Goal: Task Accomplishment & Management: Use online tool/utility

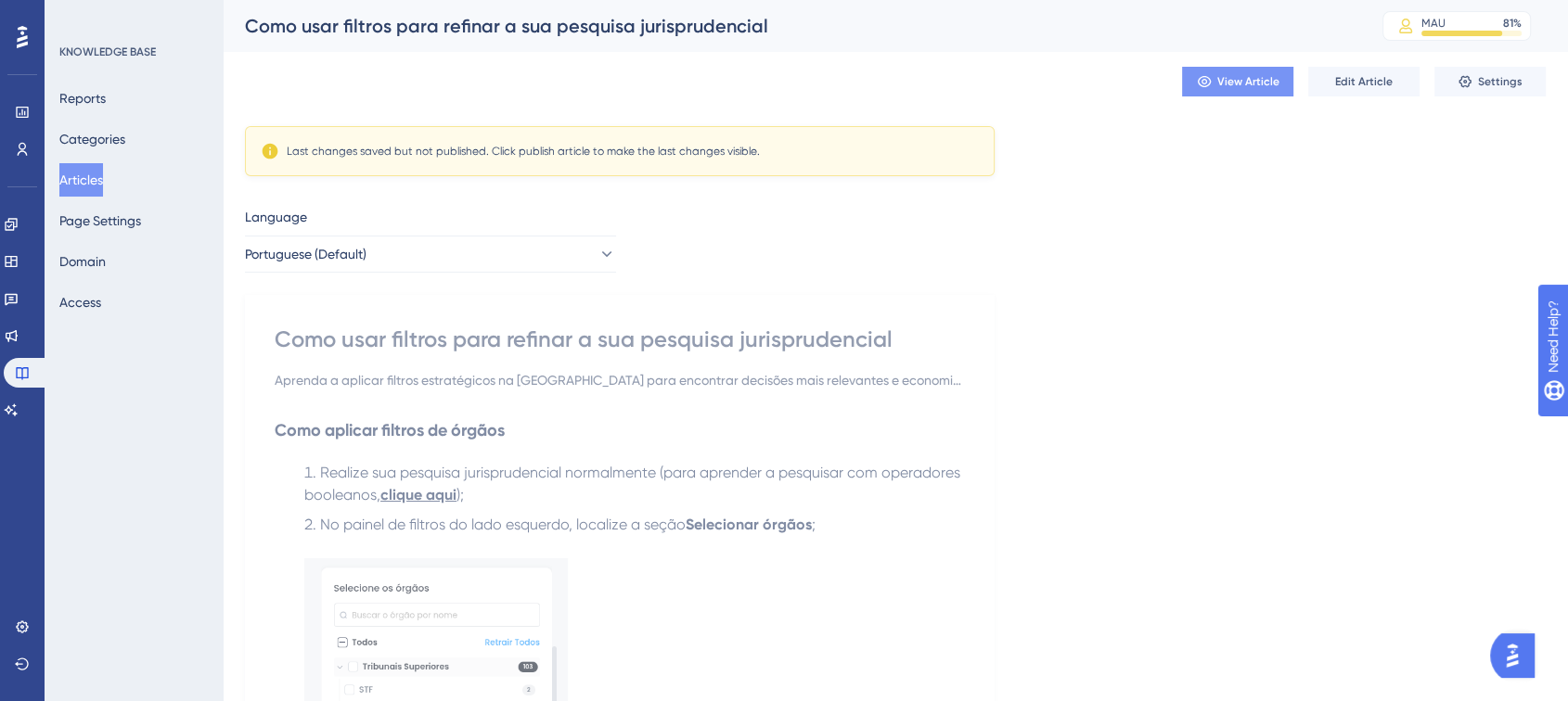
click at [1212, 87] on button "View Article" at bounding box center [1238, 82] width 112 height 30
click at [1329, 84] on button "Edit Article" at bounding box center [1363, 82] width 112 height 30
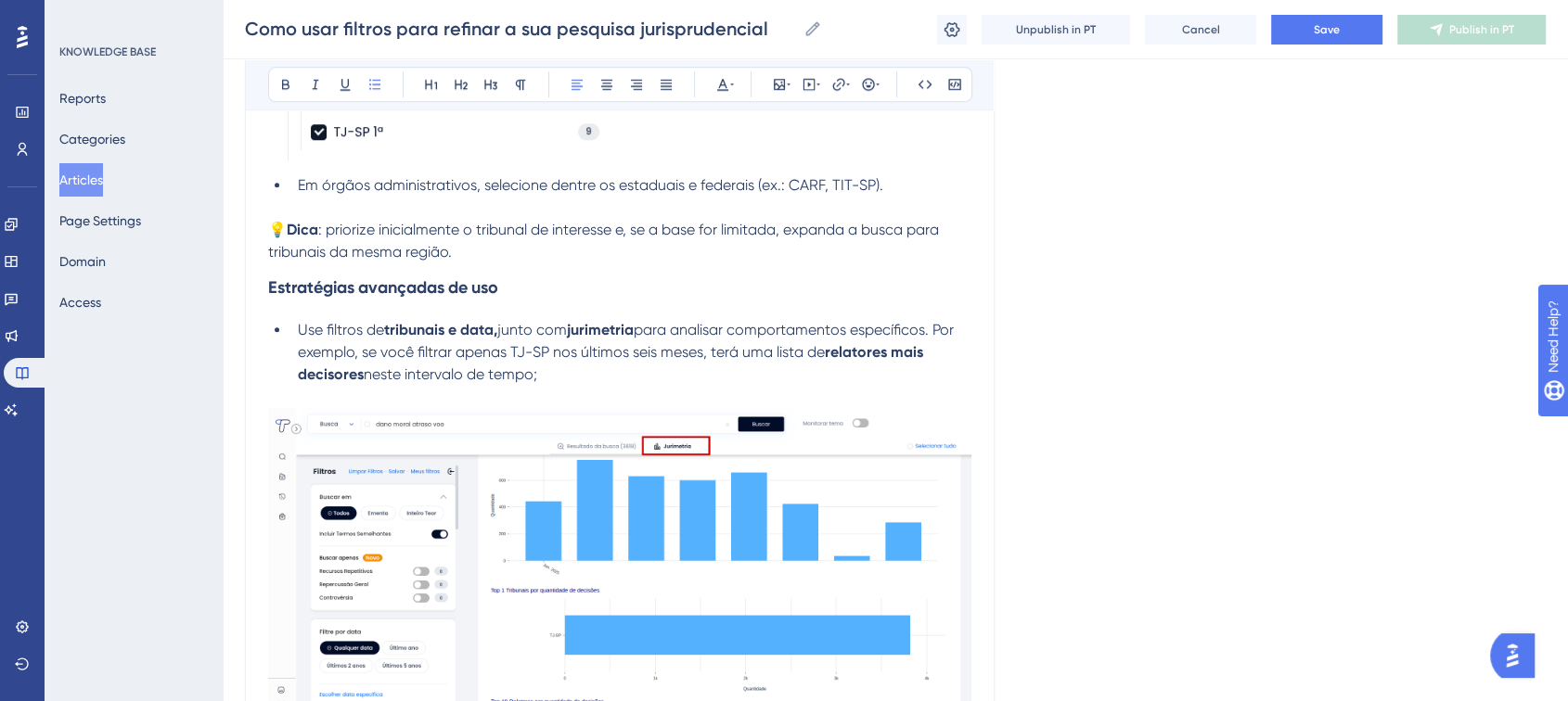
scroll to position [1264, 0]
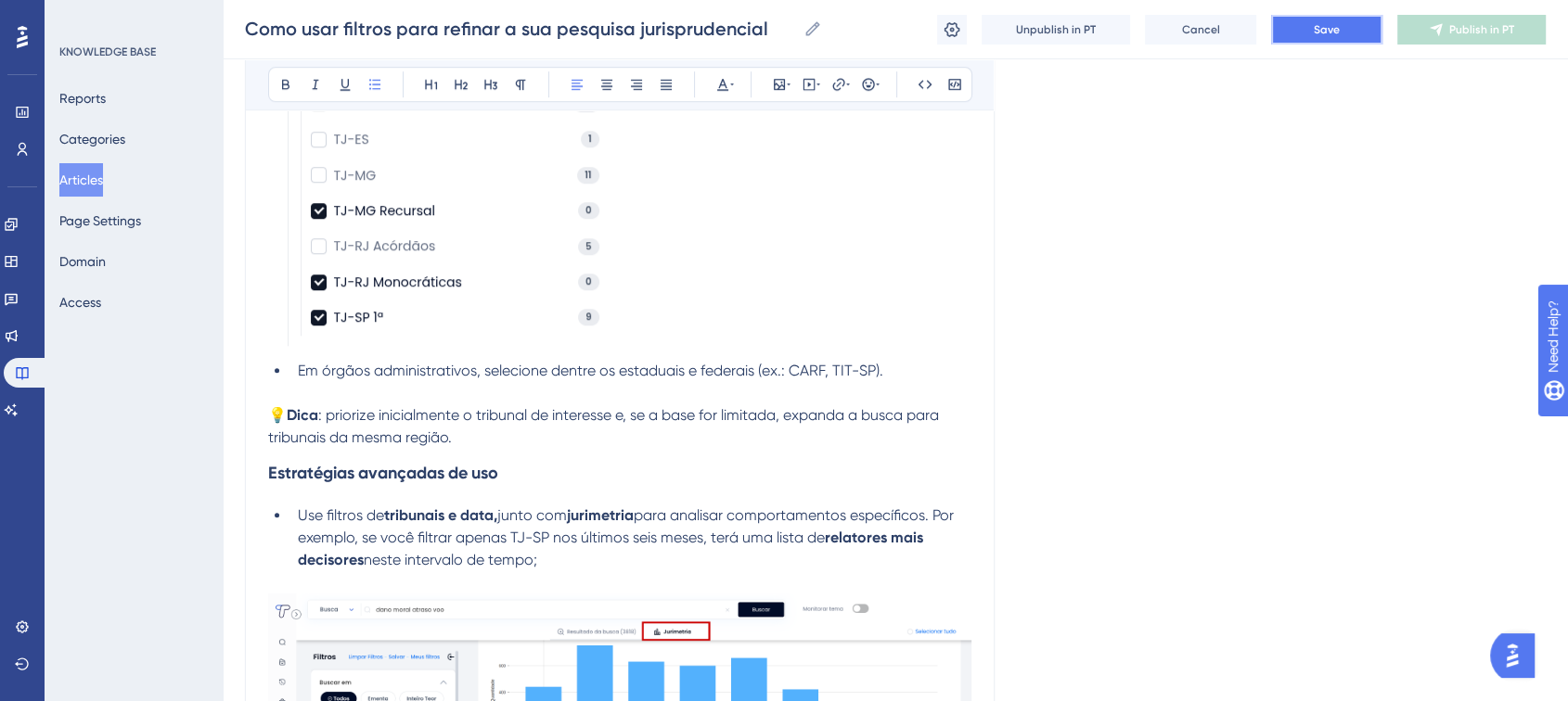
click at [1351, 28] on button "Save" at bounding box center [1327, 30] width 112 height 30
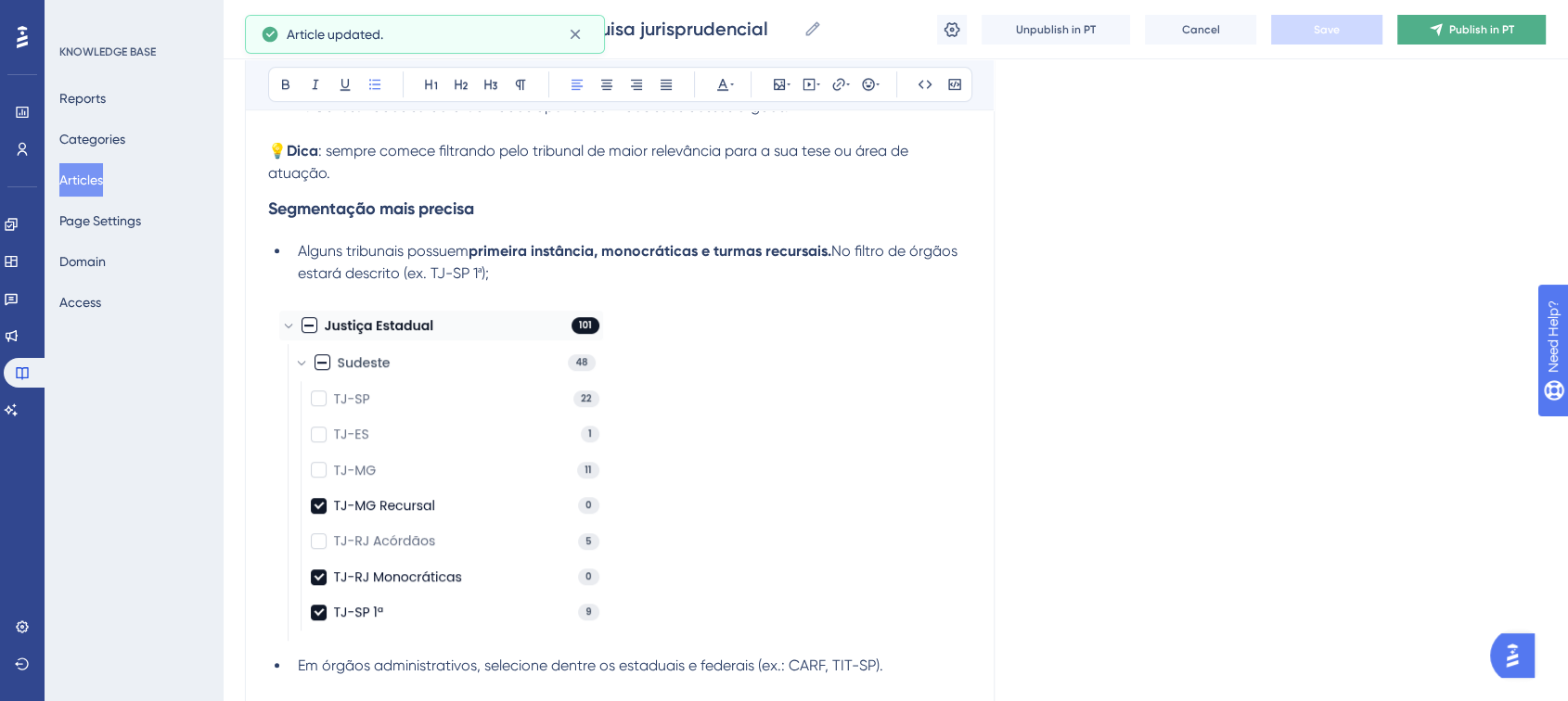
scroll to position [955, 0]
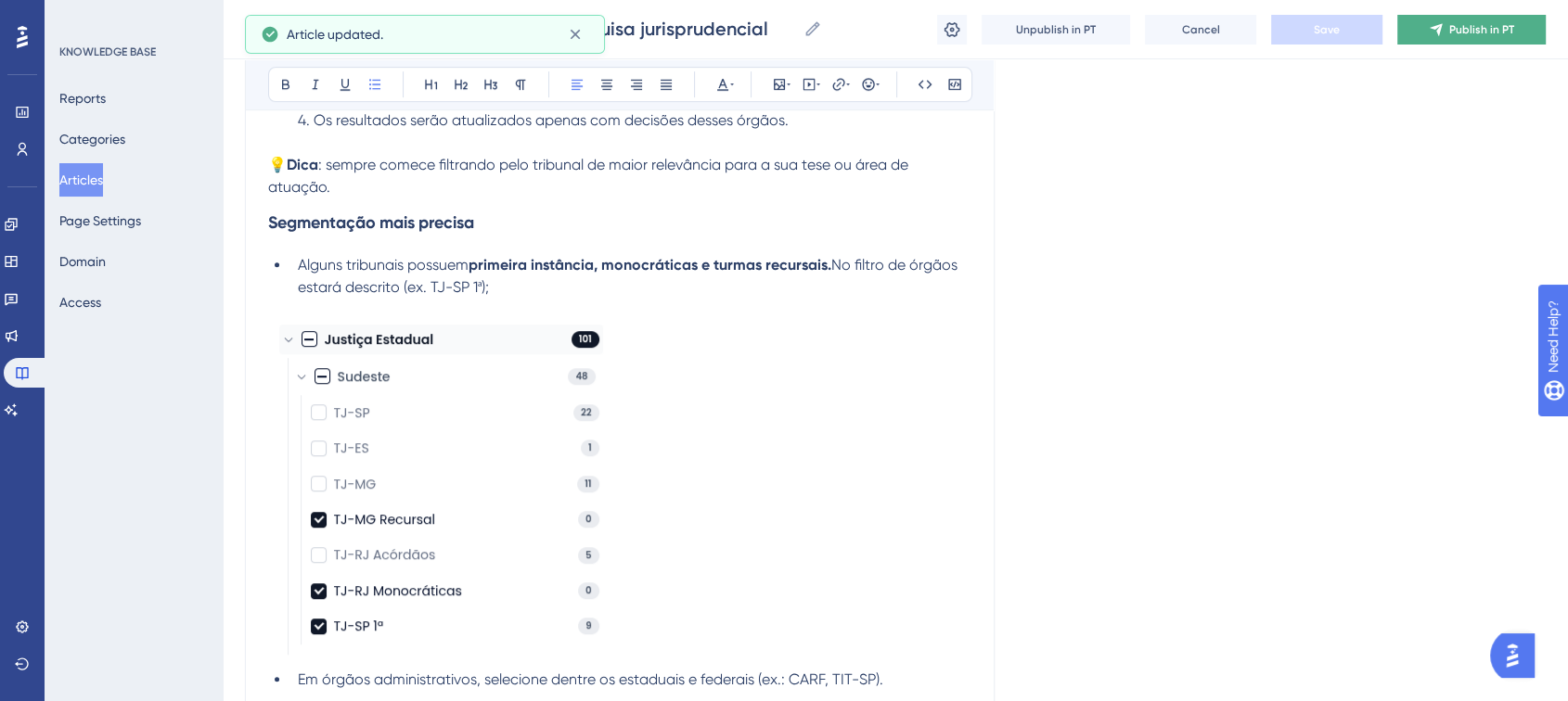
click at [1461, 23] on span "Publish in PT" at bounding box center [1482, 30] width 65 height 15
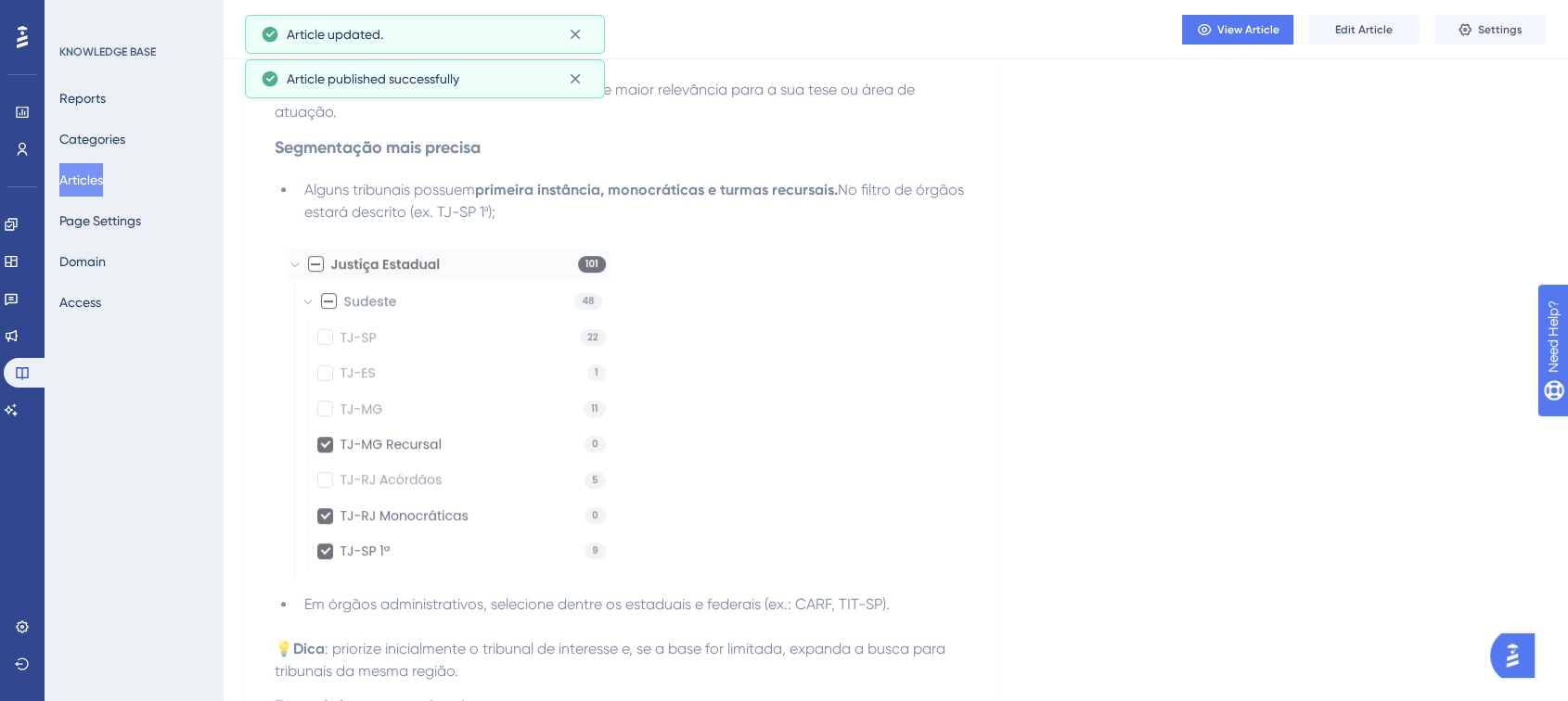
scroll to position [749, 0]
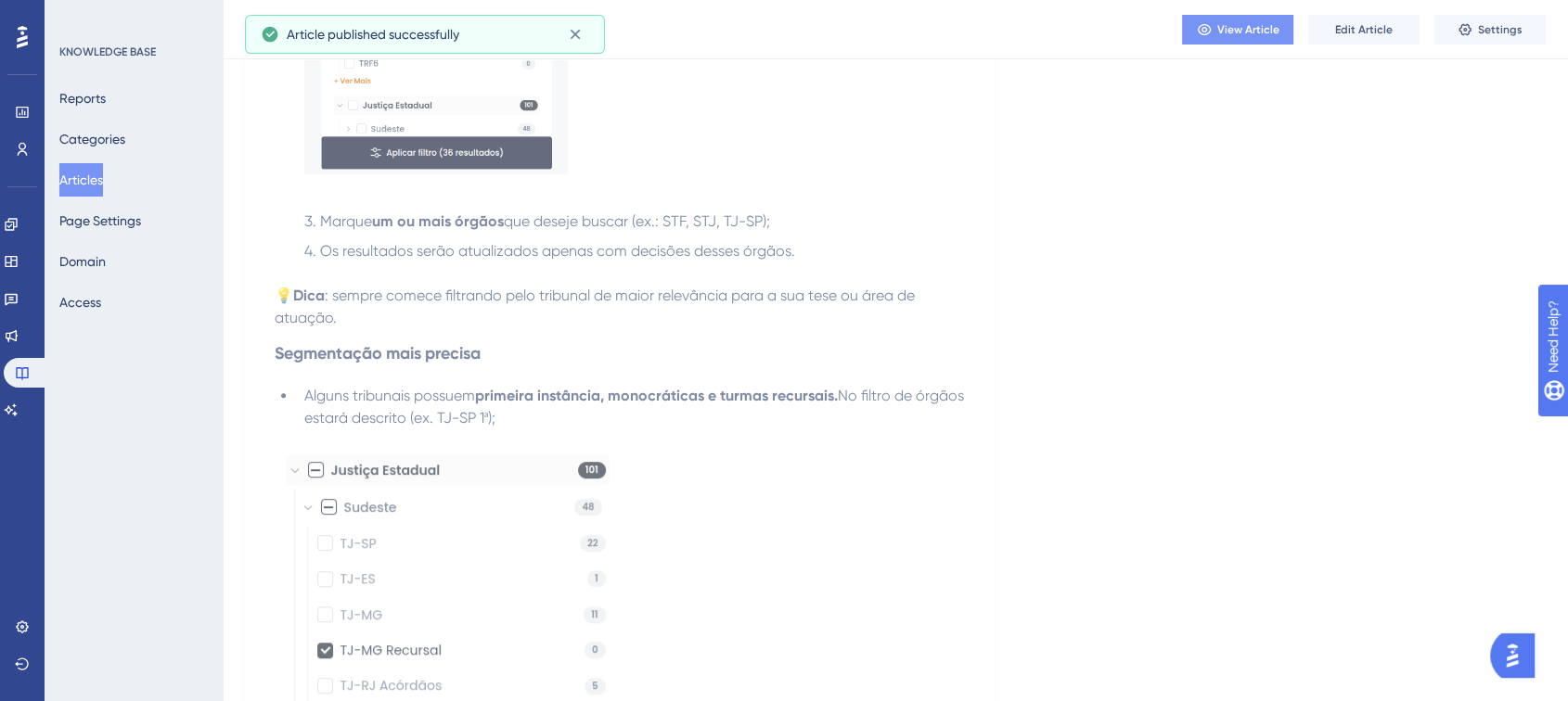
click at [1211, 40] on button "View Article" at bounding box center [1238, 30] width 112 height 30
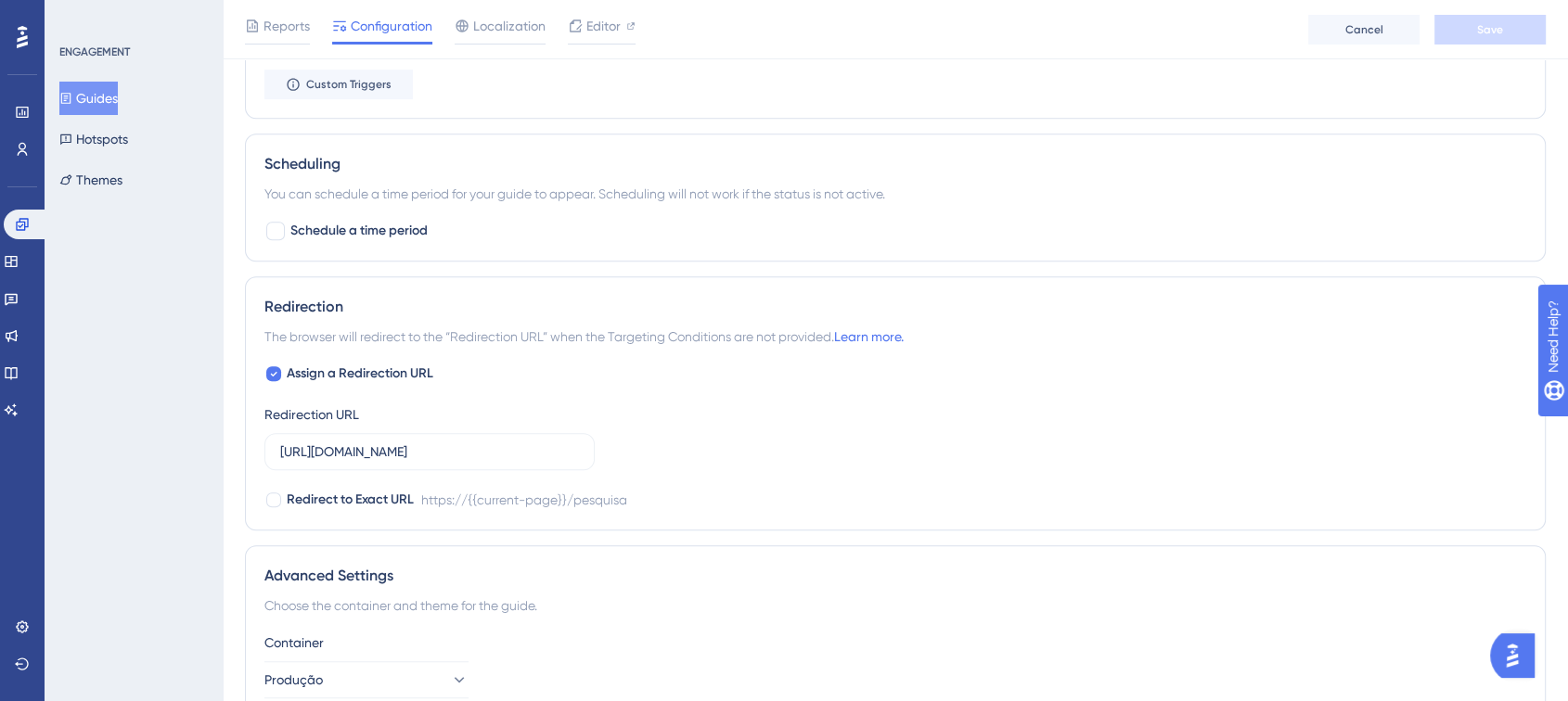
scroll to position [1094, 0]
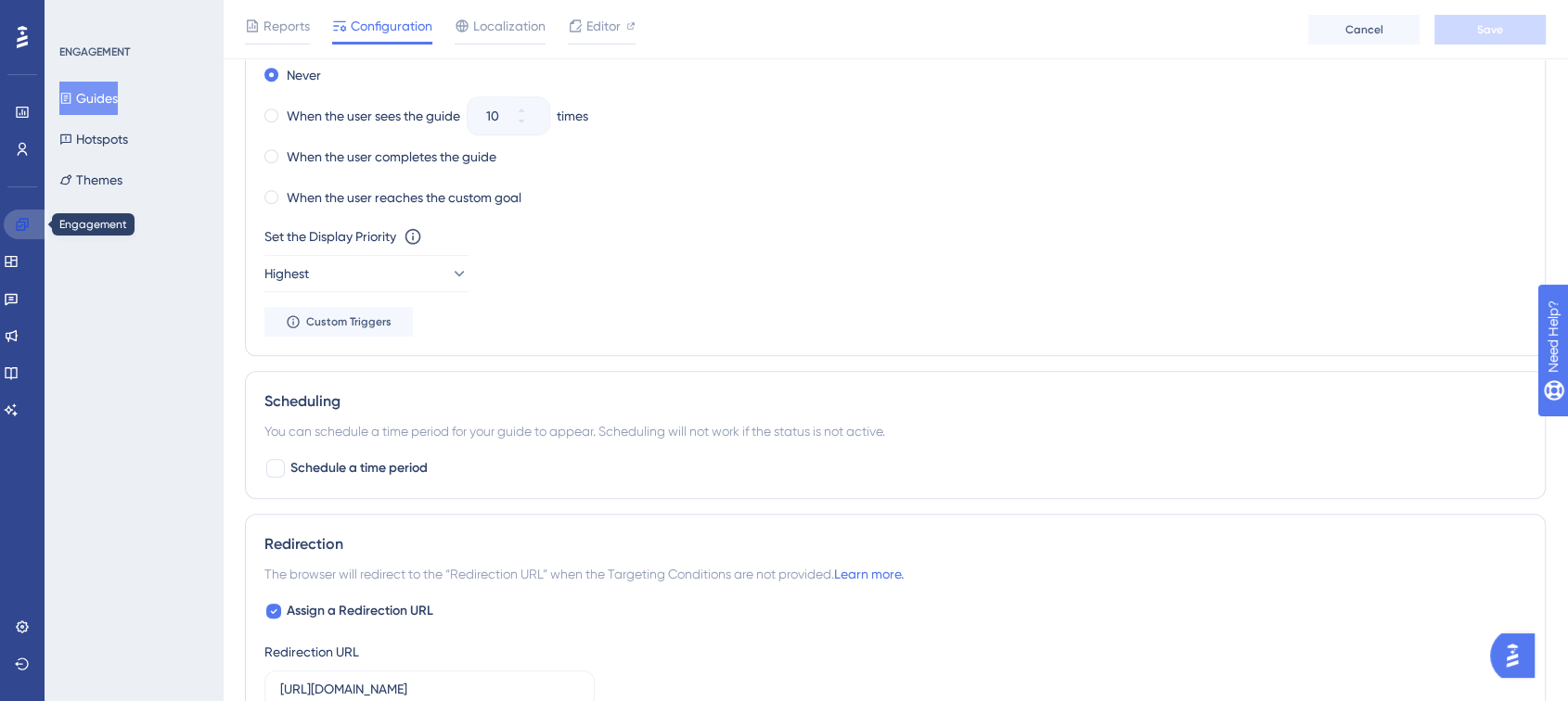
click at [17, 223] on icon at bounding box center [22, 223] width 15 height 15
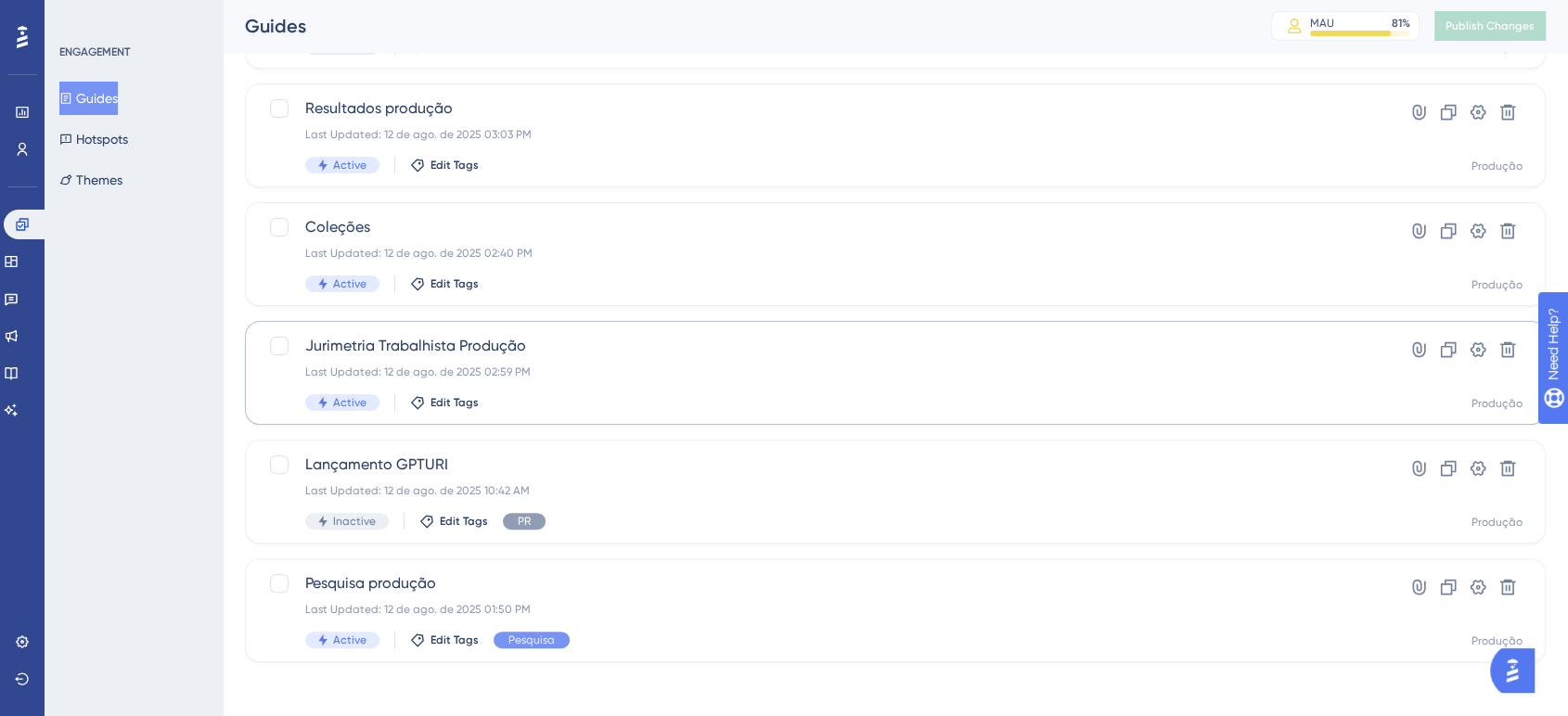
scroll to position [448, 0]
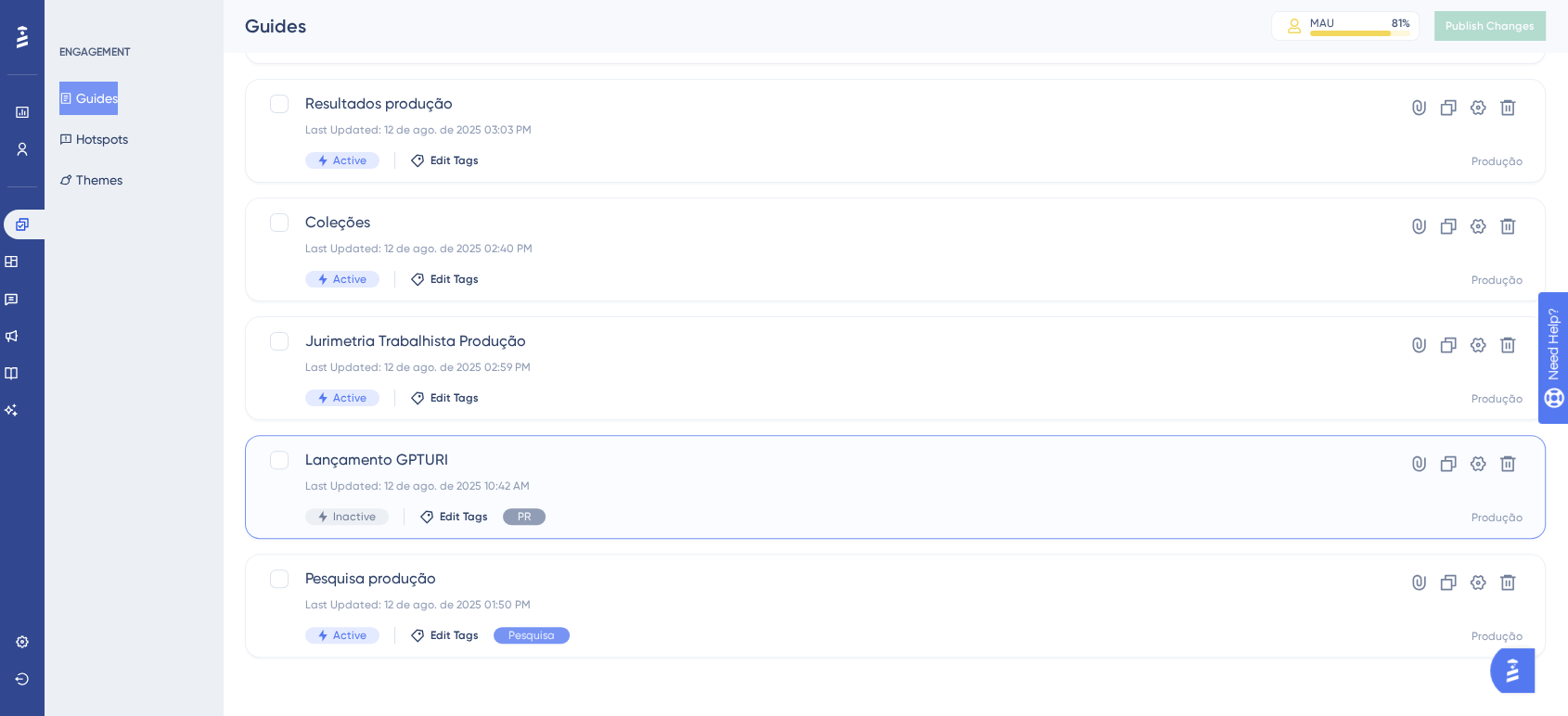
click at [1364, 466] on div "Lançamento GPTURI Last Updated: 12 de ago. de 2025 10:42 AM Inactive Edit Tags …" at bounding box center [895, 487] width 1254 height 76
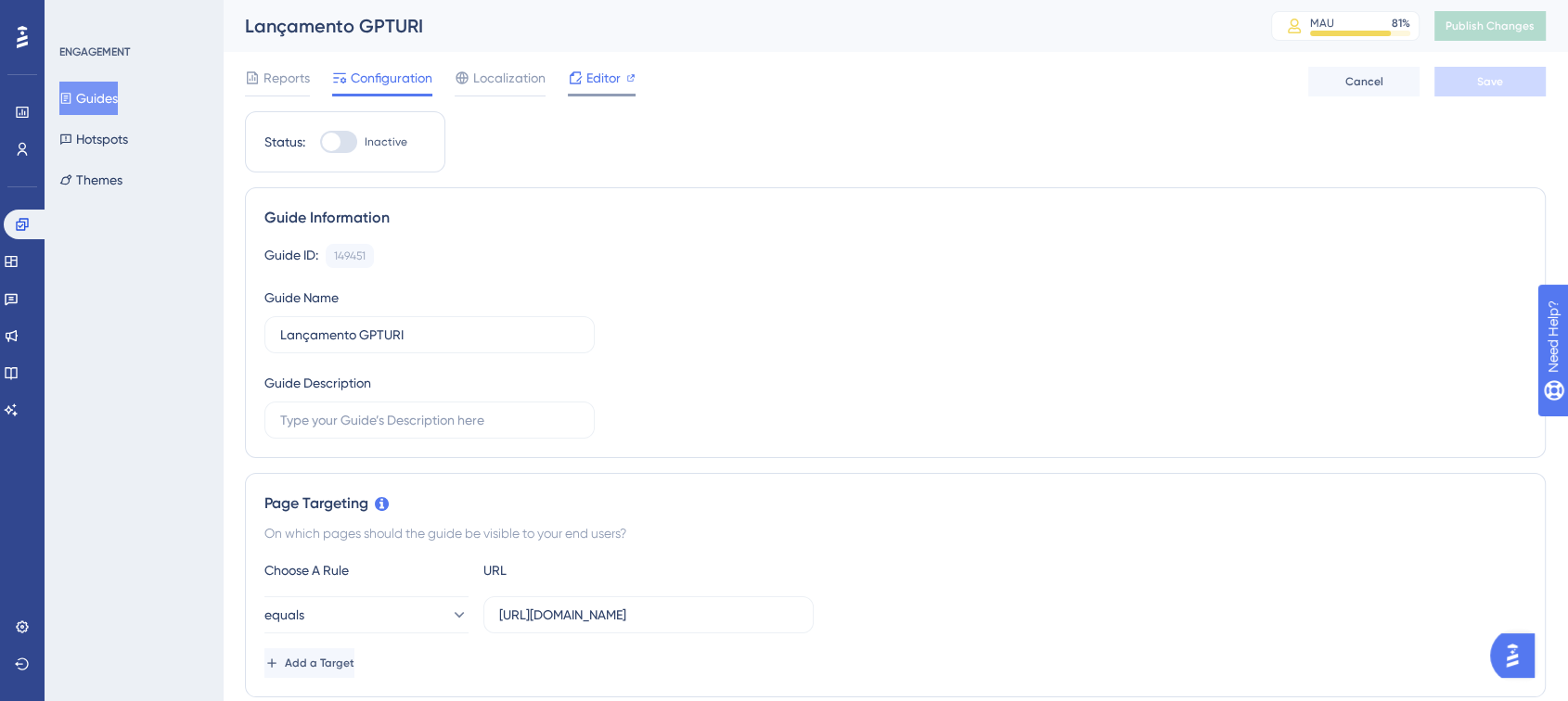
click at [598, 82] on span "Editor" at bounding box center [603, 78] width 35 height 23
click at [102, 100] on button "Guides" at bounding box center [88, 99] width 58 height 34
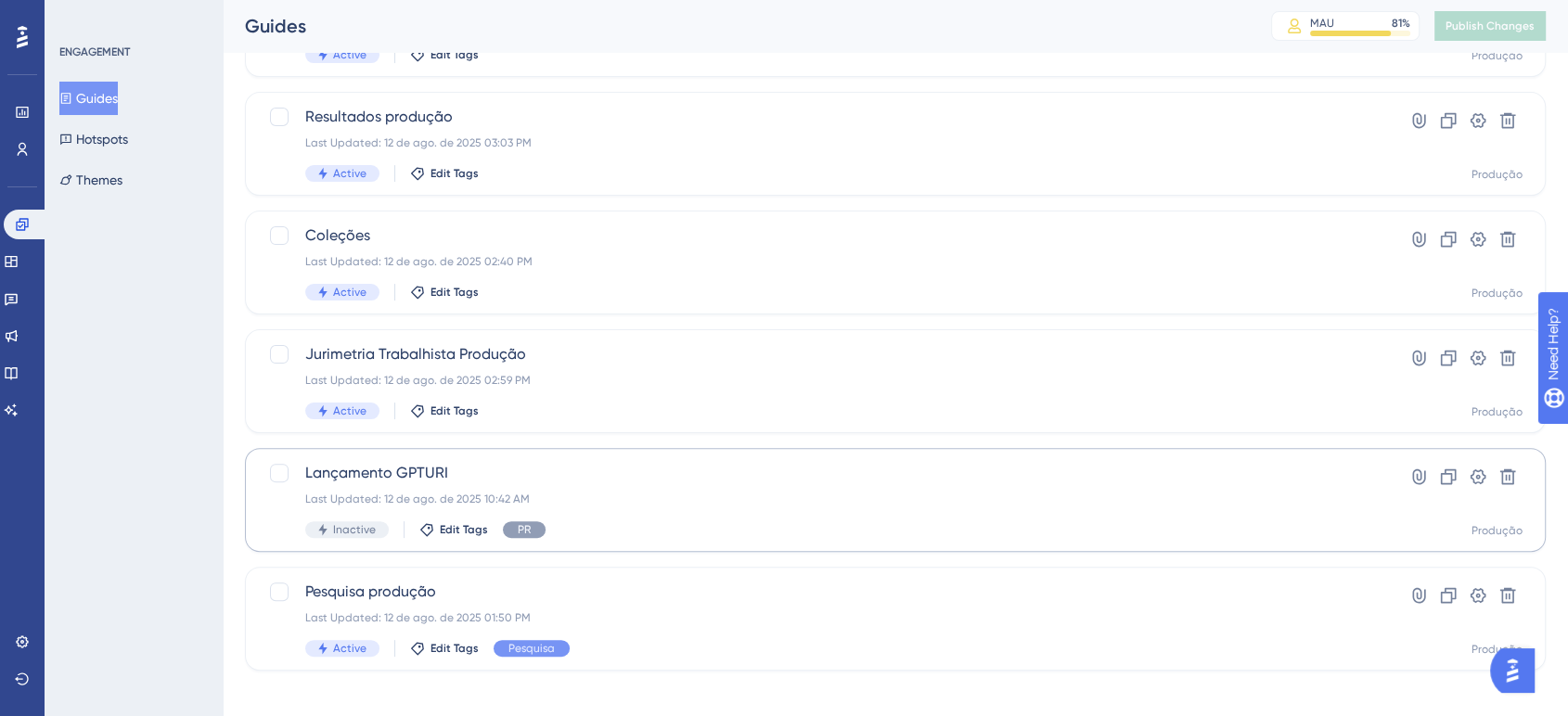
scroll to position [448, 0]
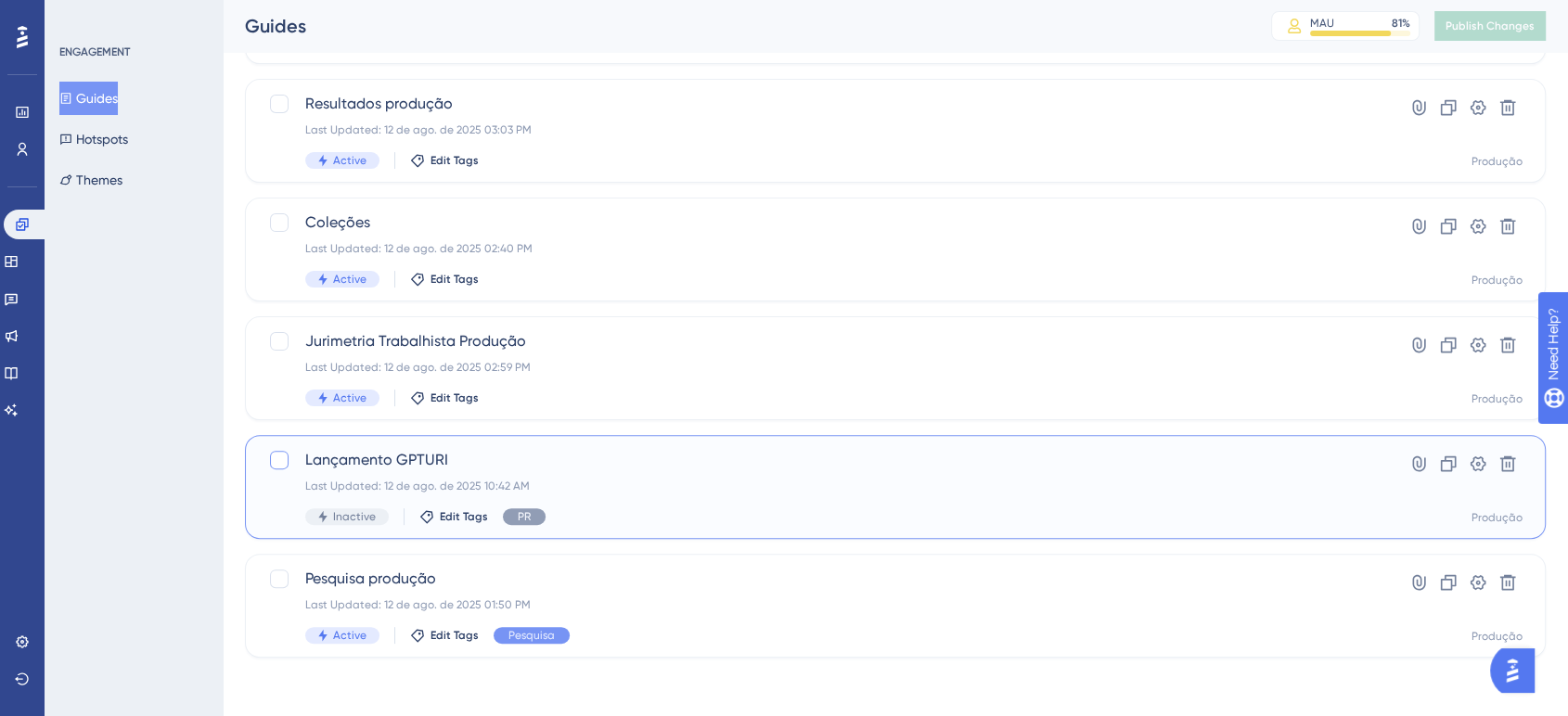
click at [283, 464] on div at bounding box center [279, 460] width 19 height 19
checkbox input "true"
click at [1502, 467] on icon at bounding box center [1508, 464] width 16 height 16
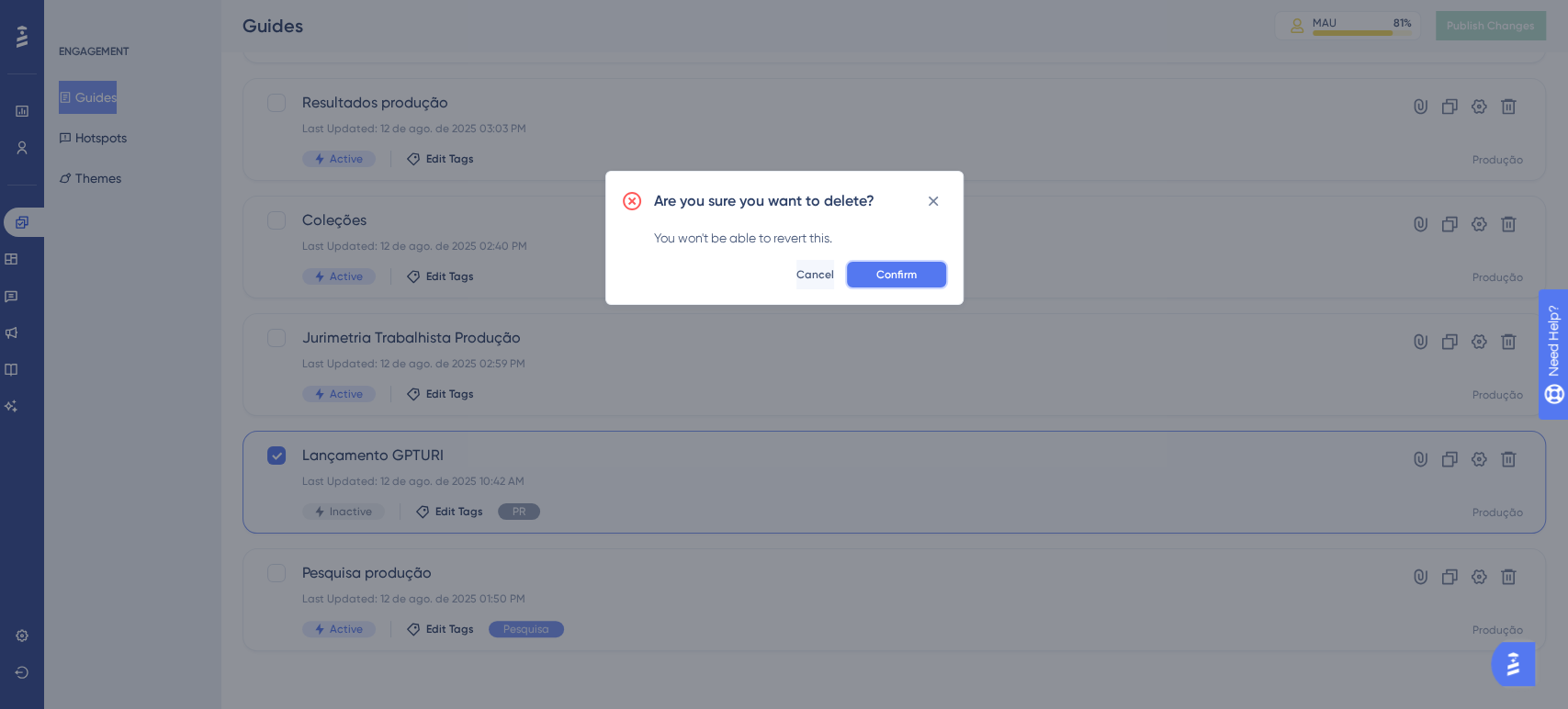
click at [900, 283] on button "Confirm" at bounding box center [896, 274] width 103 height 29
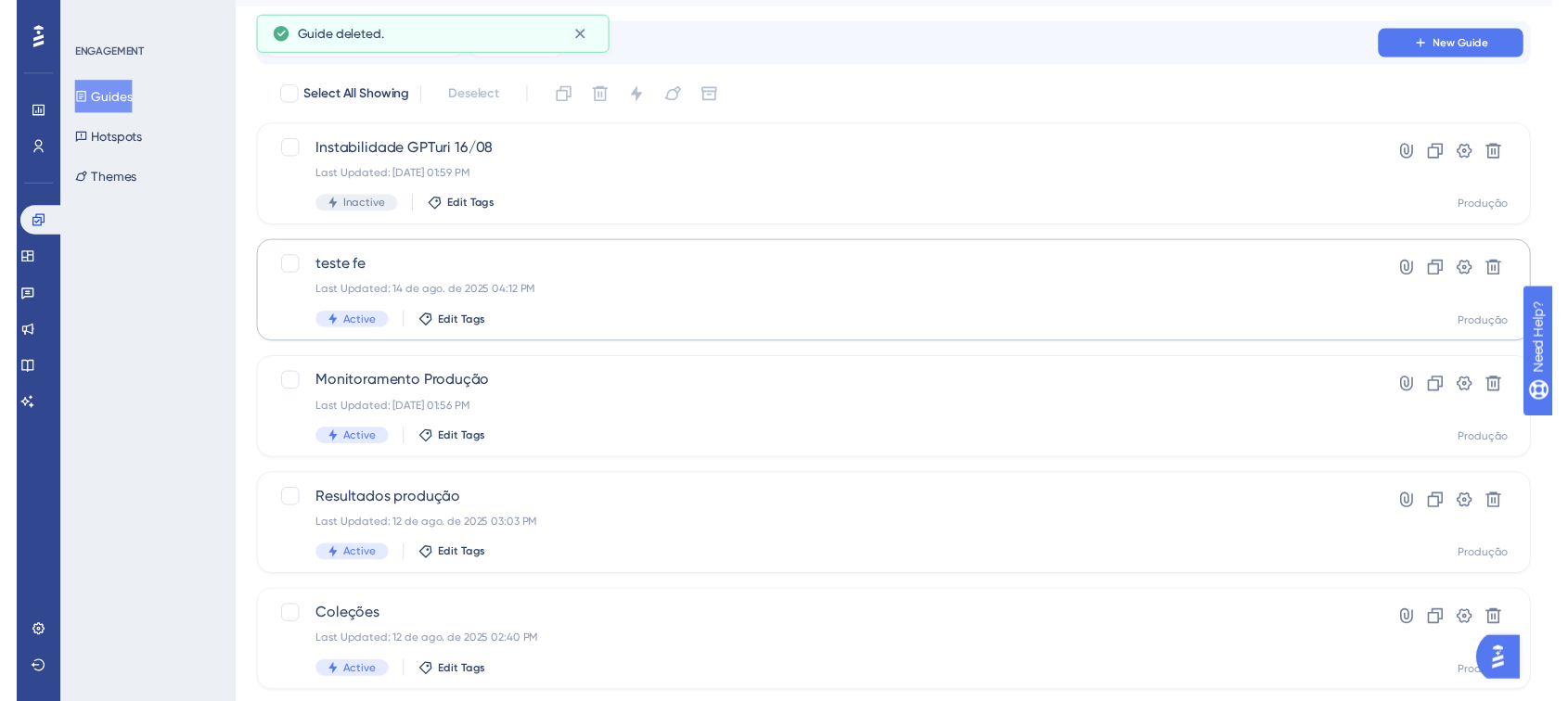
scroll to position [0, 0]
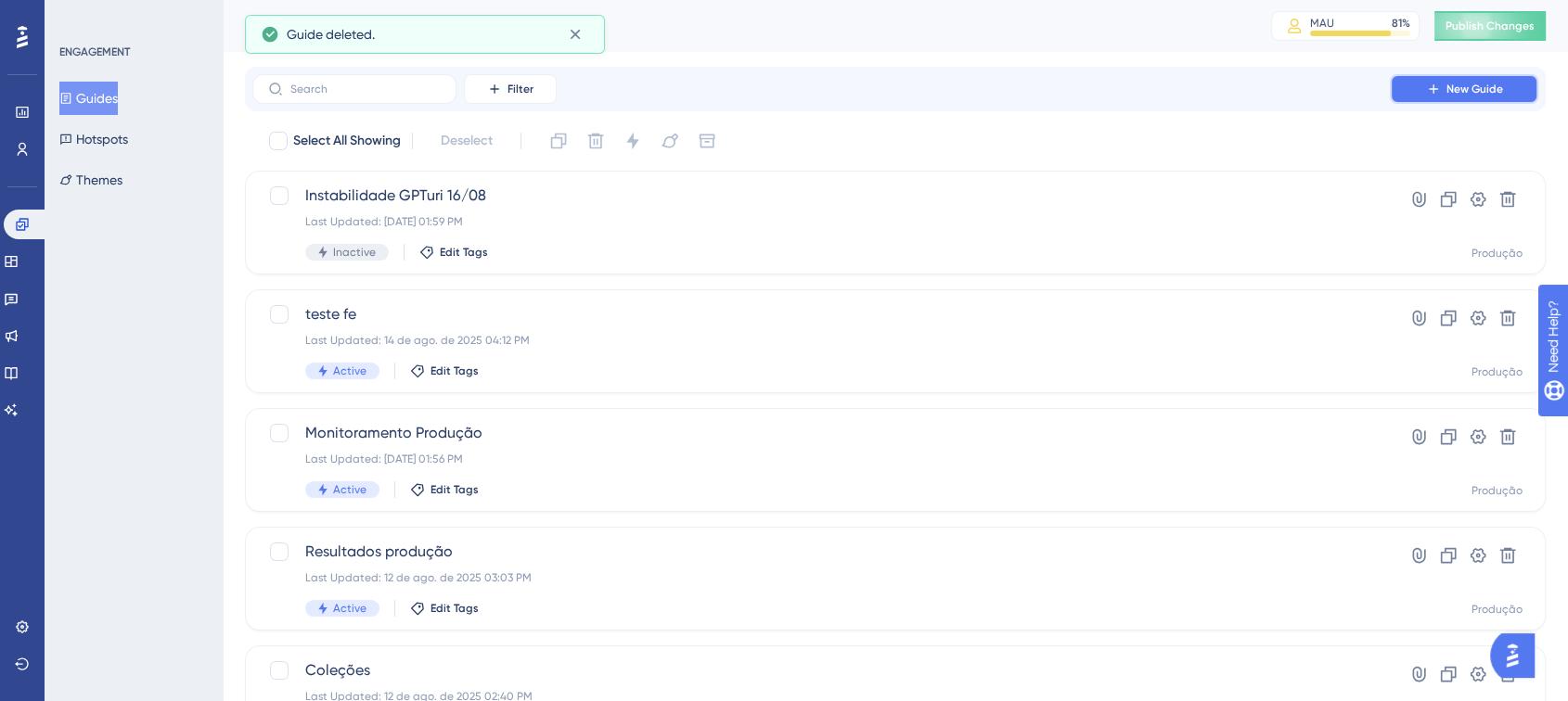
click at [1450, 95] on span "New Guide" at bounding box center [1474, 89] width 56 height 15
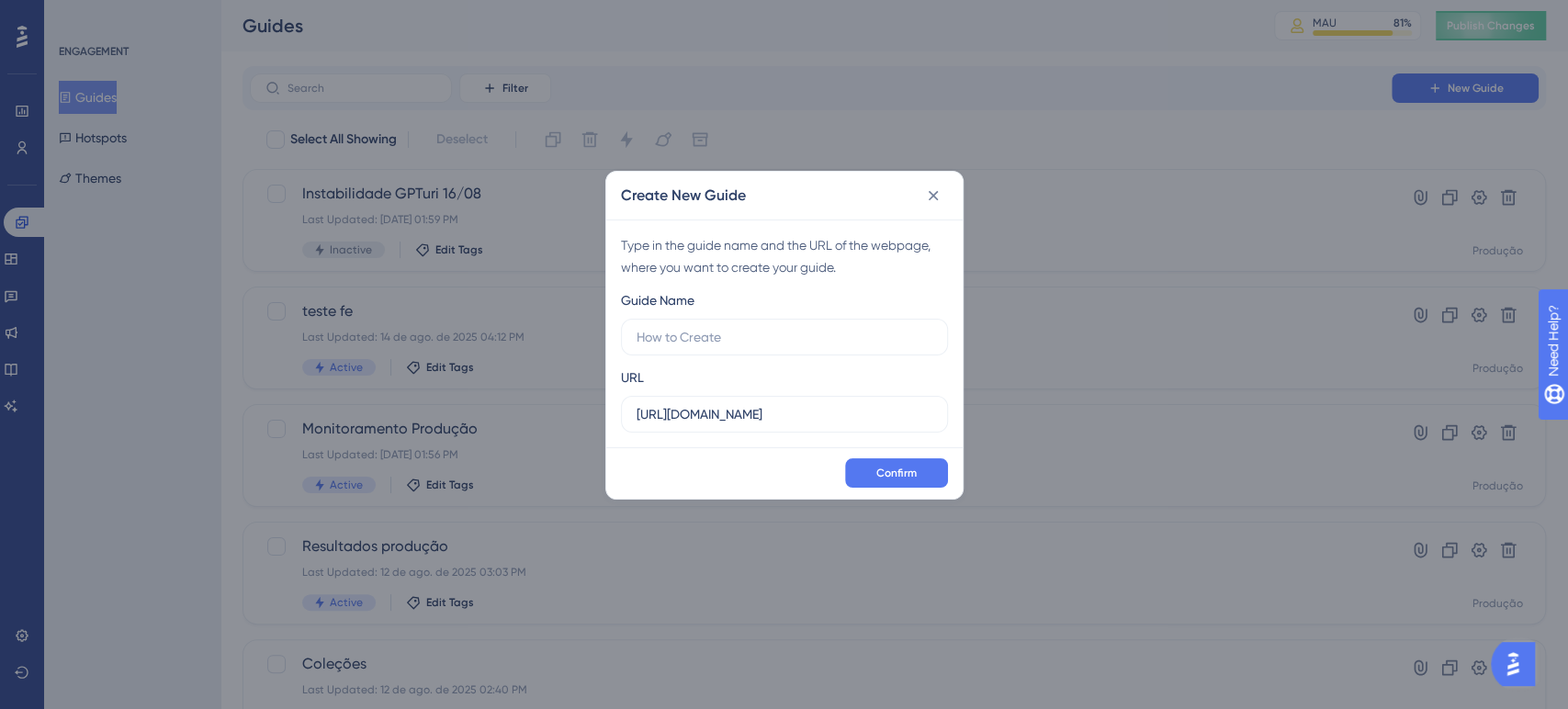
type input "L"
type input "Modal lançamento do gpturi"
click at [872, 406] on input "https://app.turivius.com" at bounding box center [784, 414] width 296 height 21
paste input "/pesquisa"
type input "https://app.turivius.com/pesquisa"
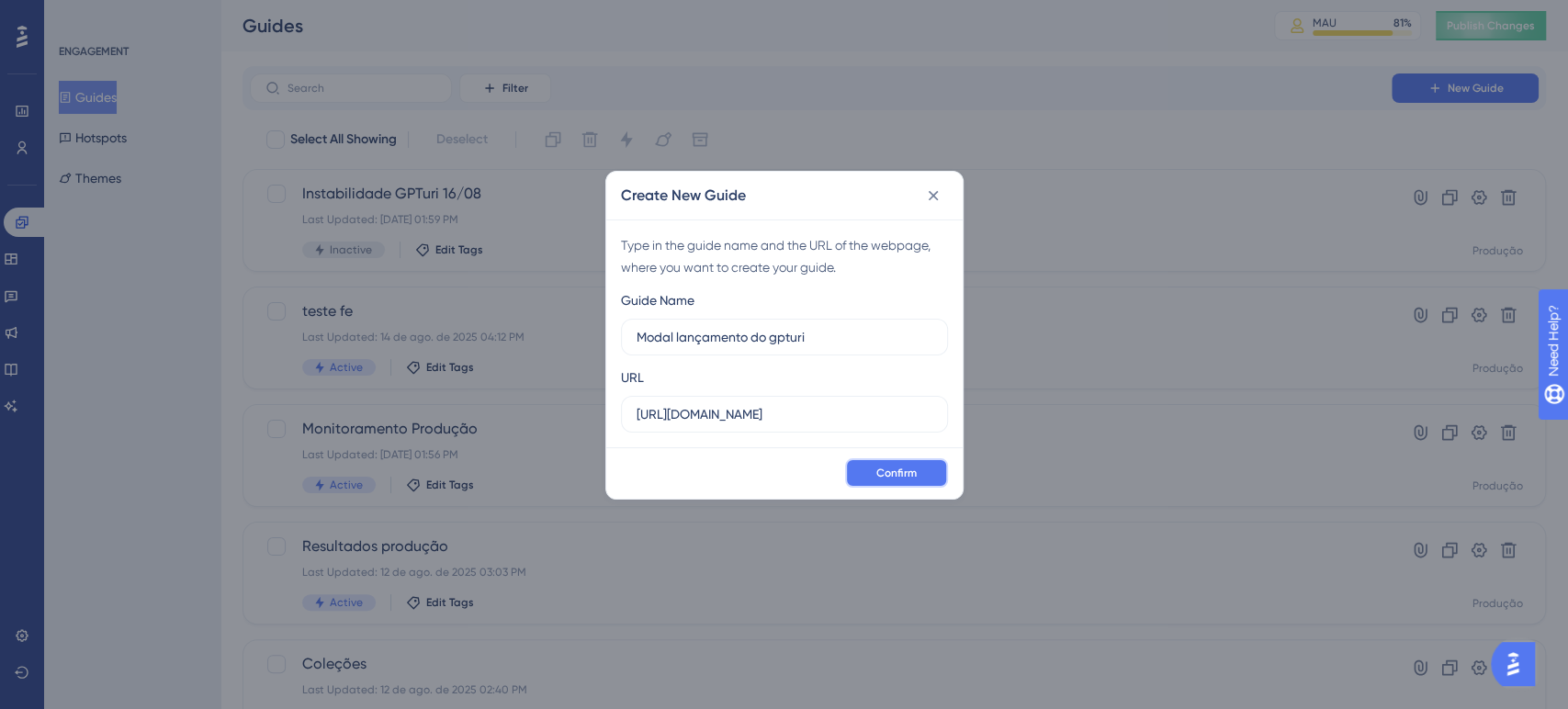
click at [884, 461] on button "Confirm" at bounding box center [896, 473] width 103 height 29
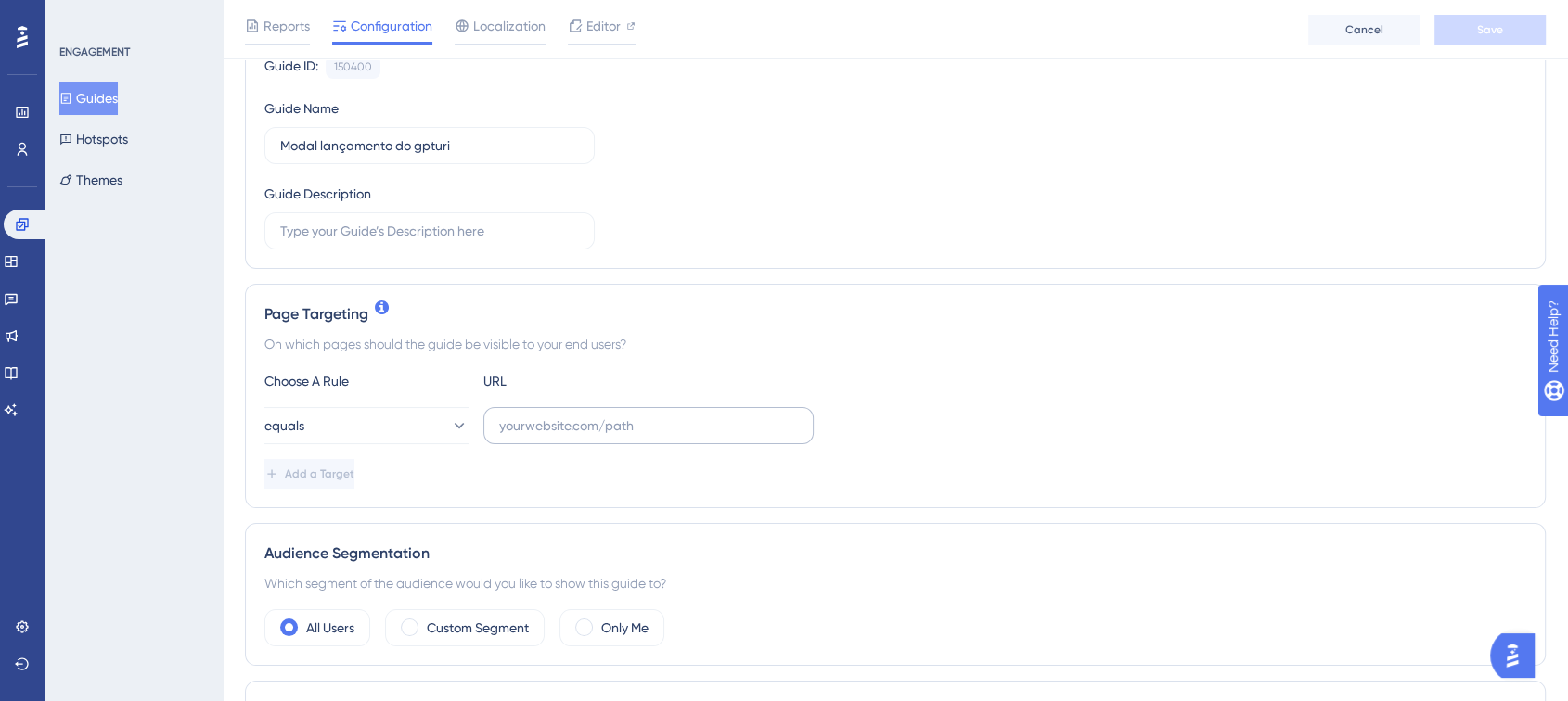
scroll to position [206, 0]
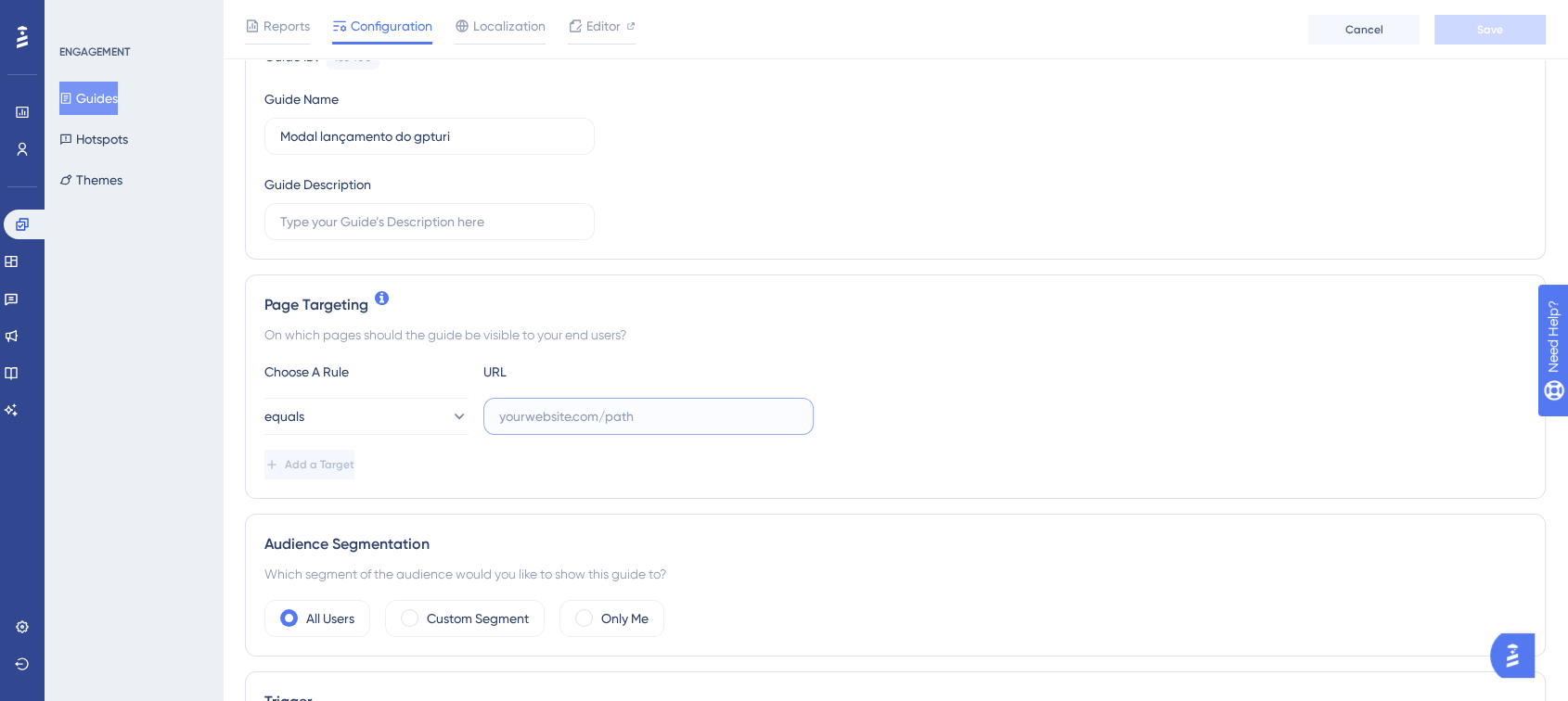
click at [588, 416] on input "text" at bounding box center [648, 416] width 299 height 21
paste input "https://app.turivius.com/pesquisa"
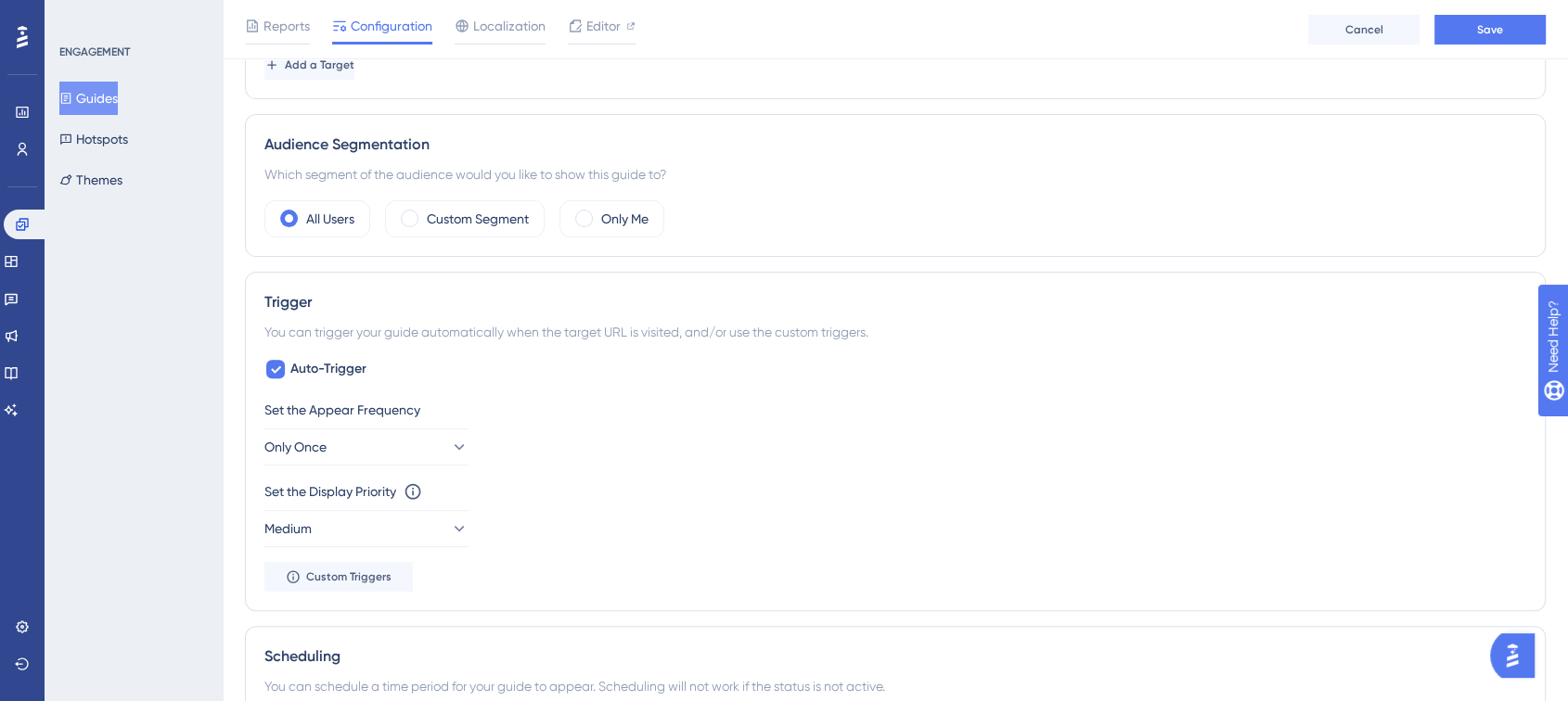
scroll to position [721, 0]
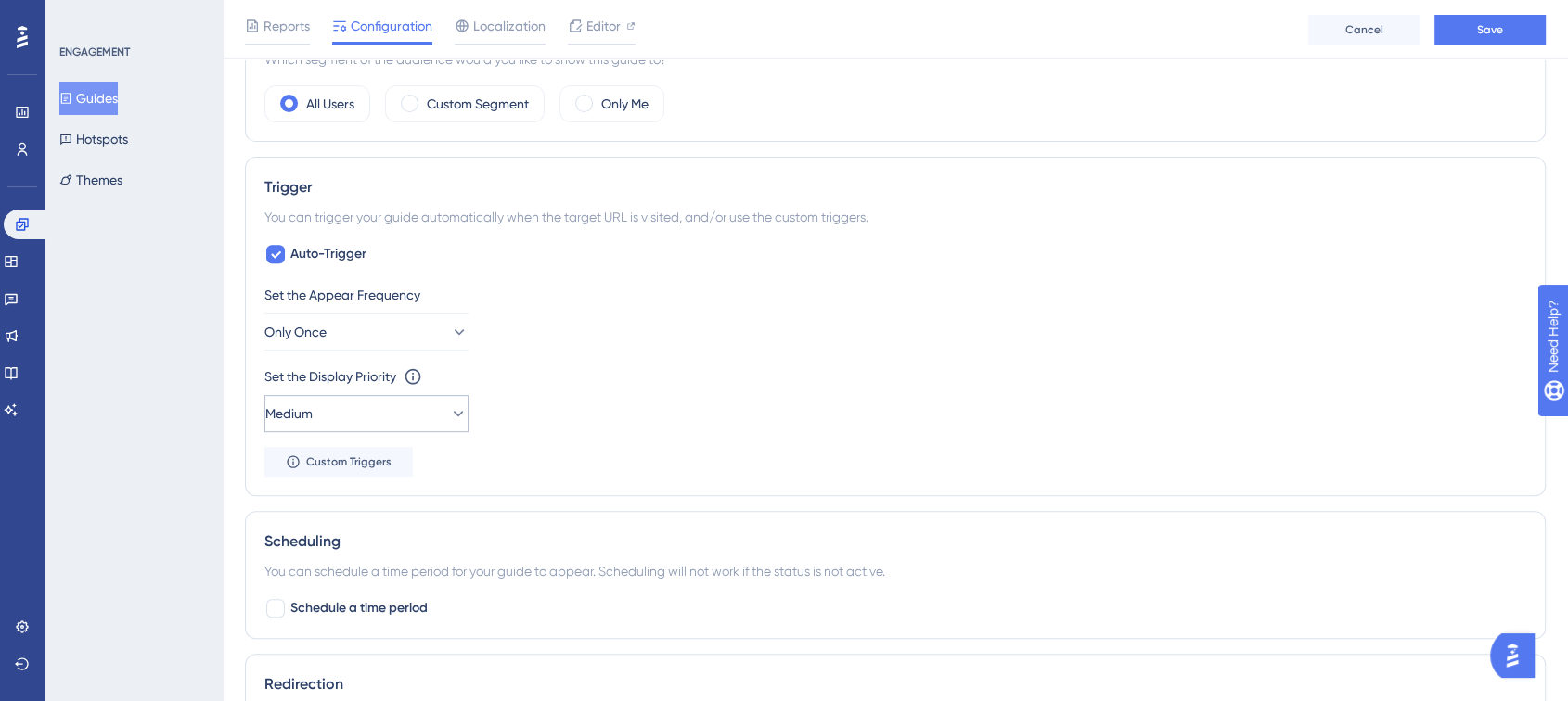
type input "https://app.turivius.com/pesquisa"
click at [365, 406] on button "Medium" at bounding box center [366, 413] width 204 height 38
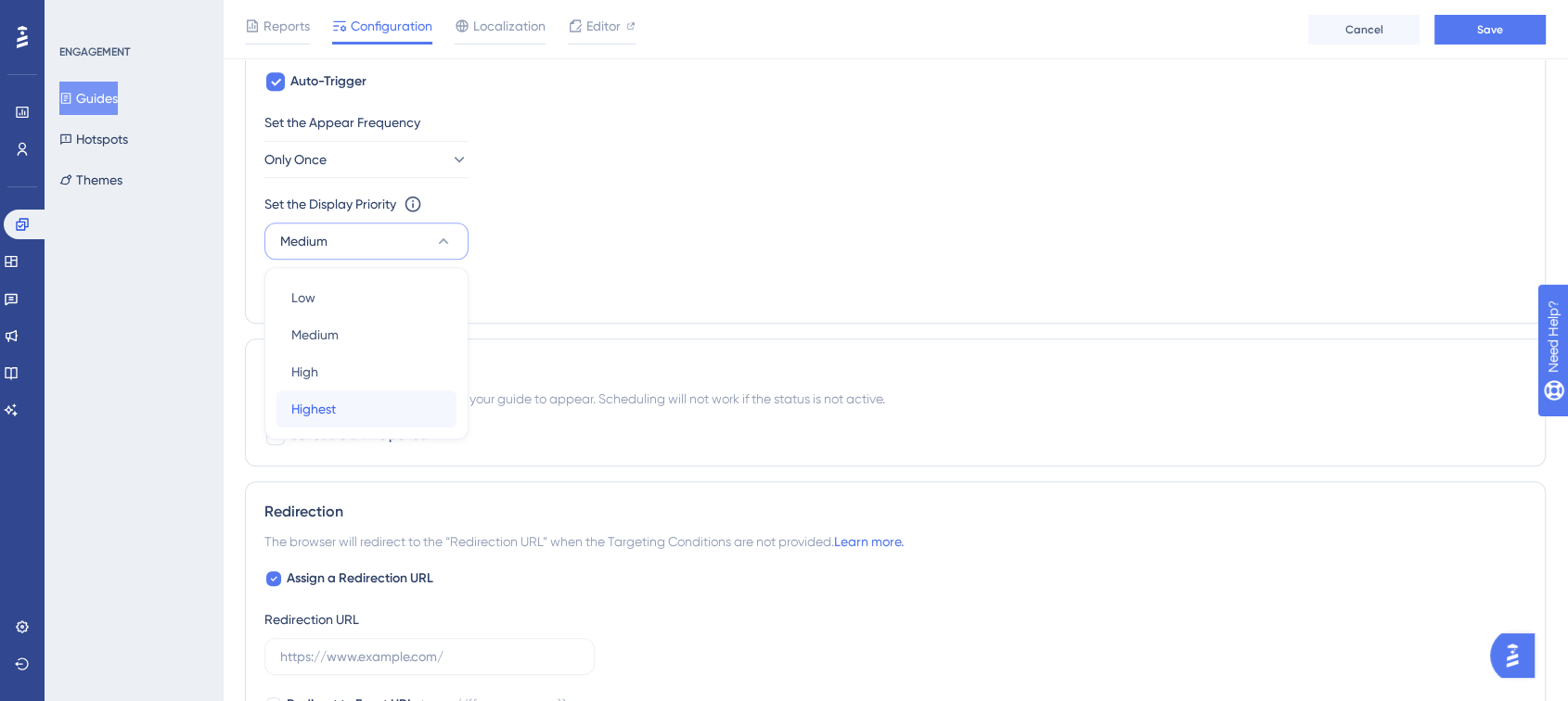
click at [339, 397] on div "Highest Highest" at bounding box center [366, 409] width 150 height 38
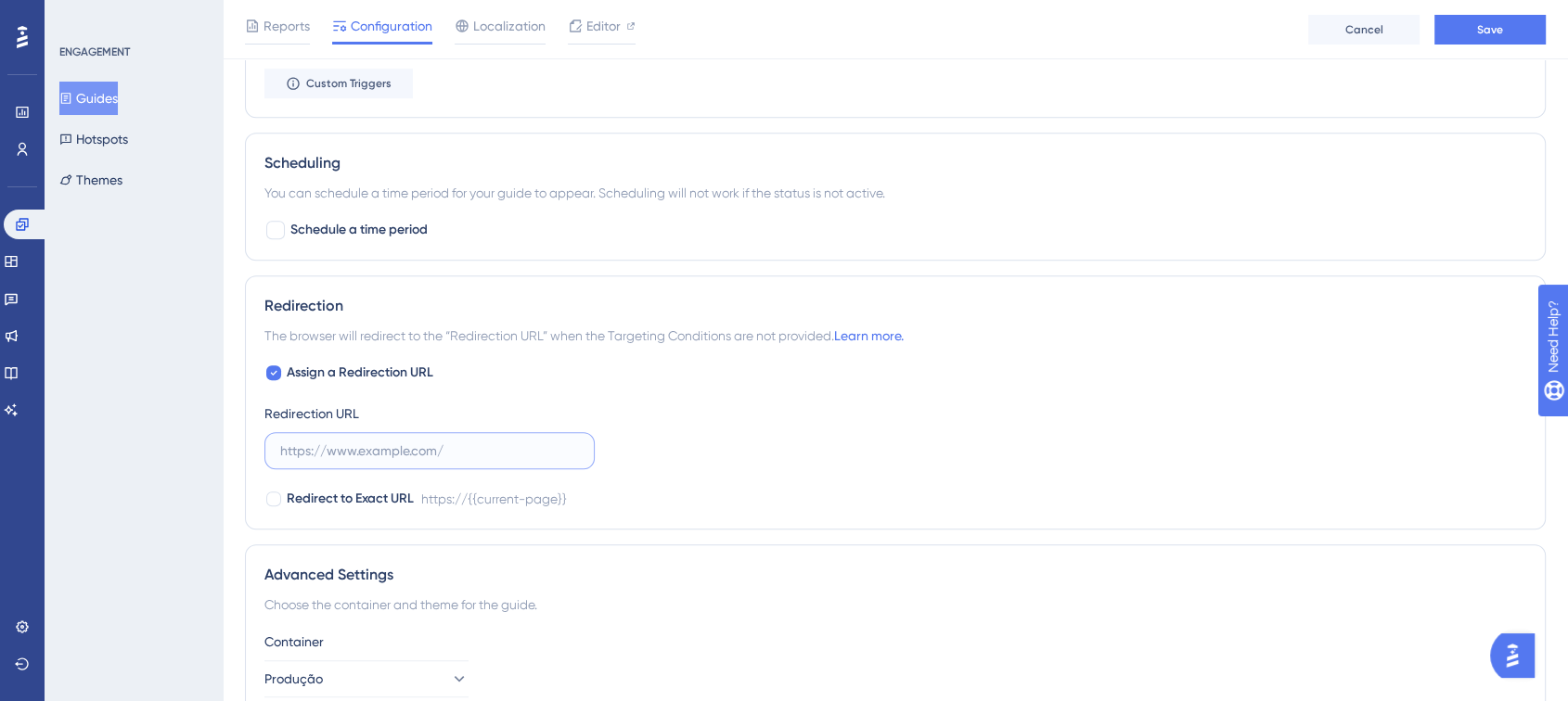
click at [443, 449] on input "text" at bounding box center [429, 450] width 299 height 21
paste input "https://app.turivius.com/pesquisa"
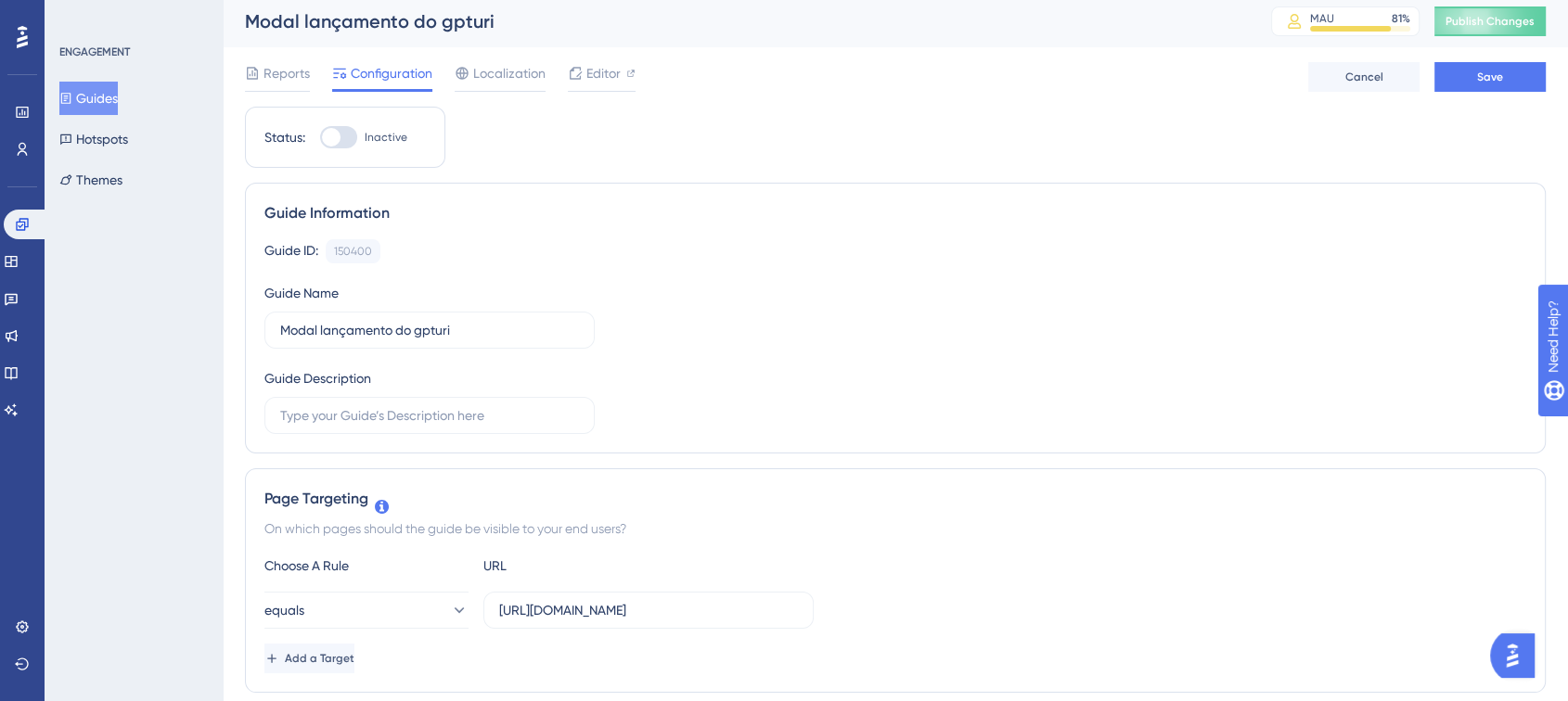
scroll to position [0, 0]
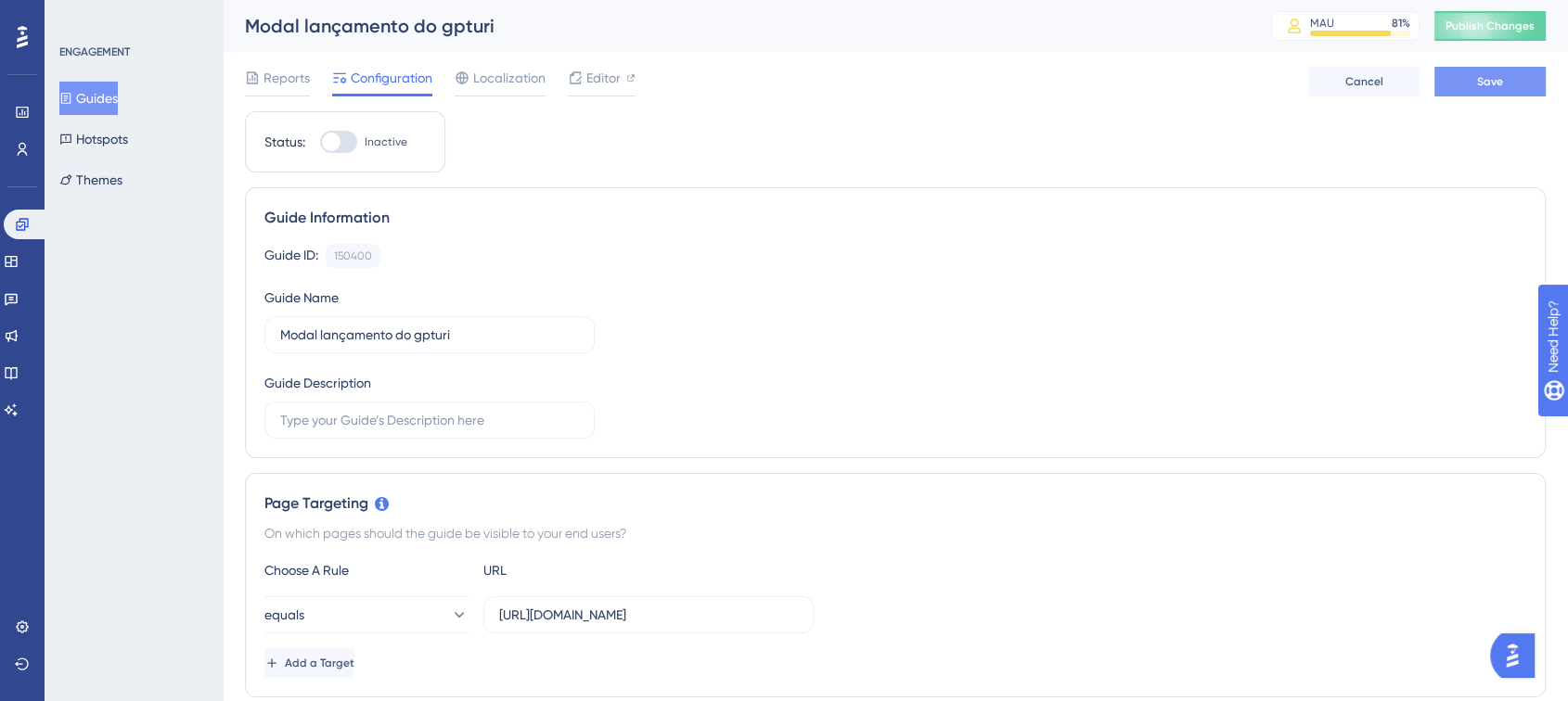
type input "https://app.turivius.com/pesquisa"
click at [1481, 84] on span "Save" at bounding box center [1490, 81] width 26 height 15
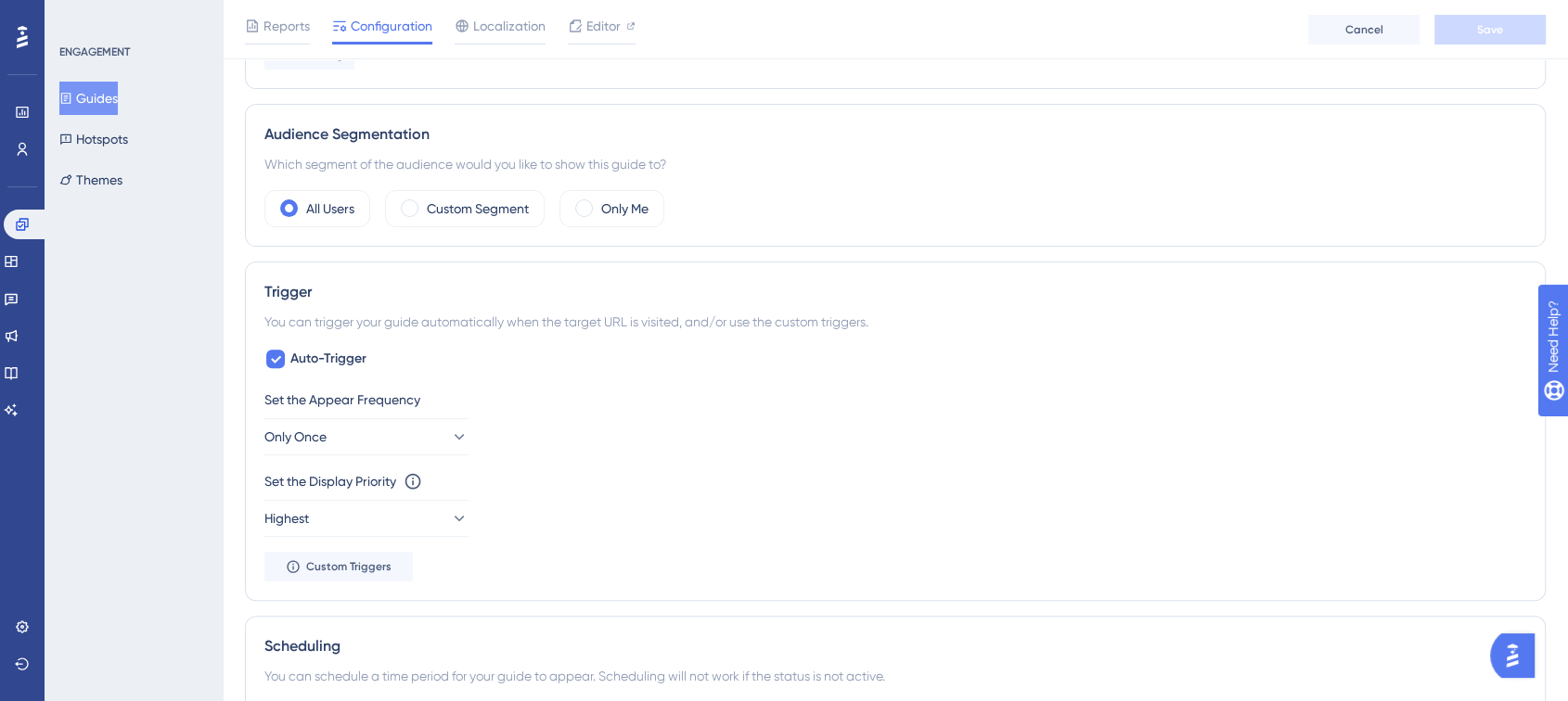
scroll to position [617, 0]
click at [403, 440] on button "Only Once" at bounding box center [366, 435] width 204 height 38
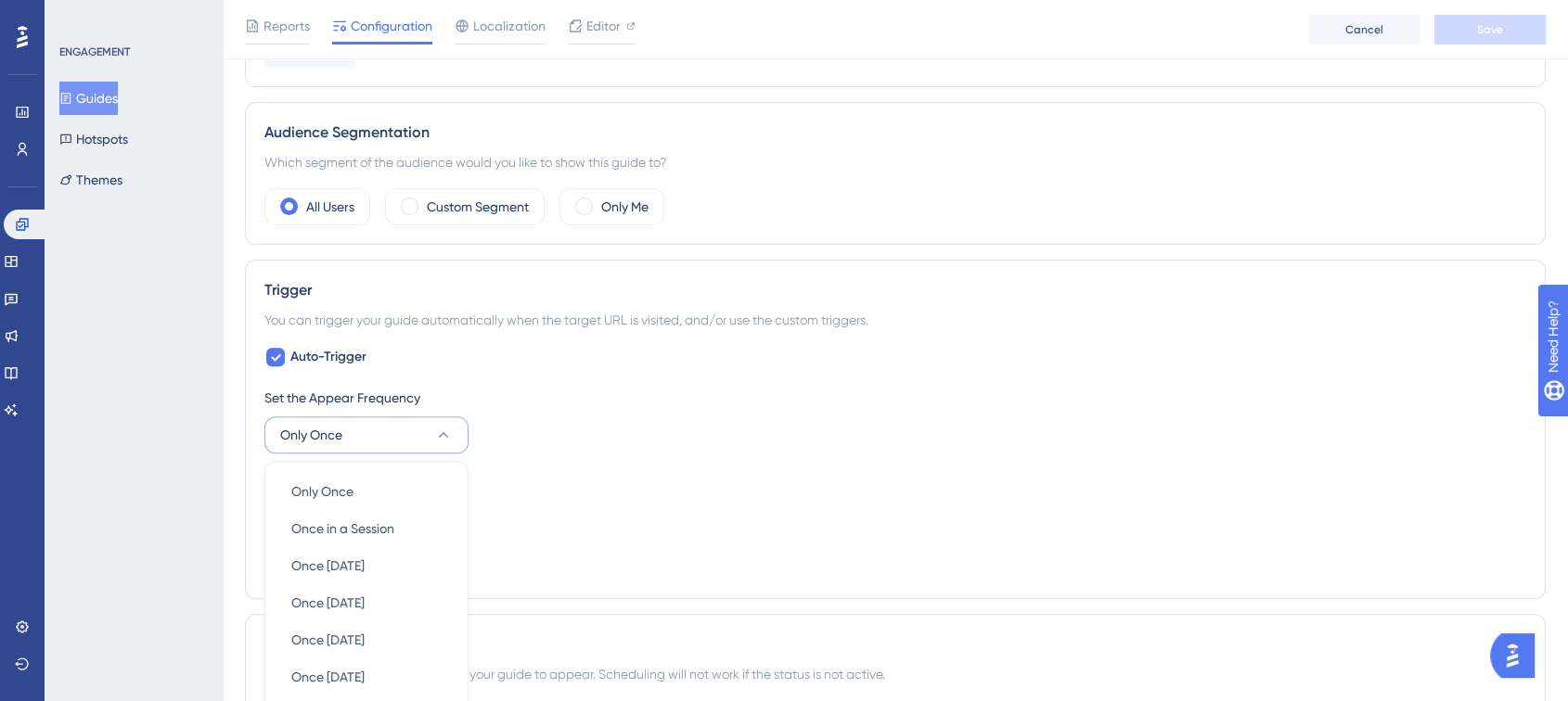
scroll to position [866, 0]
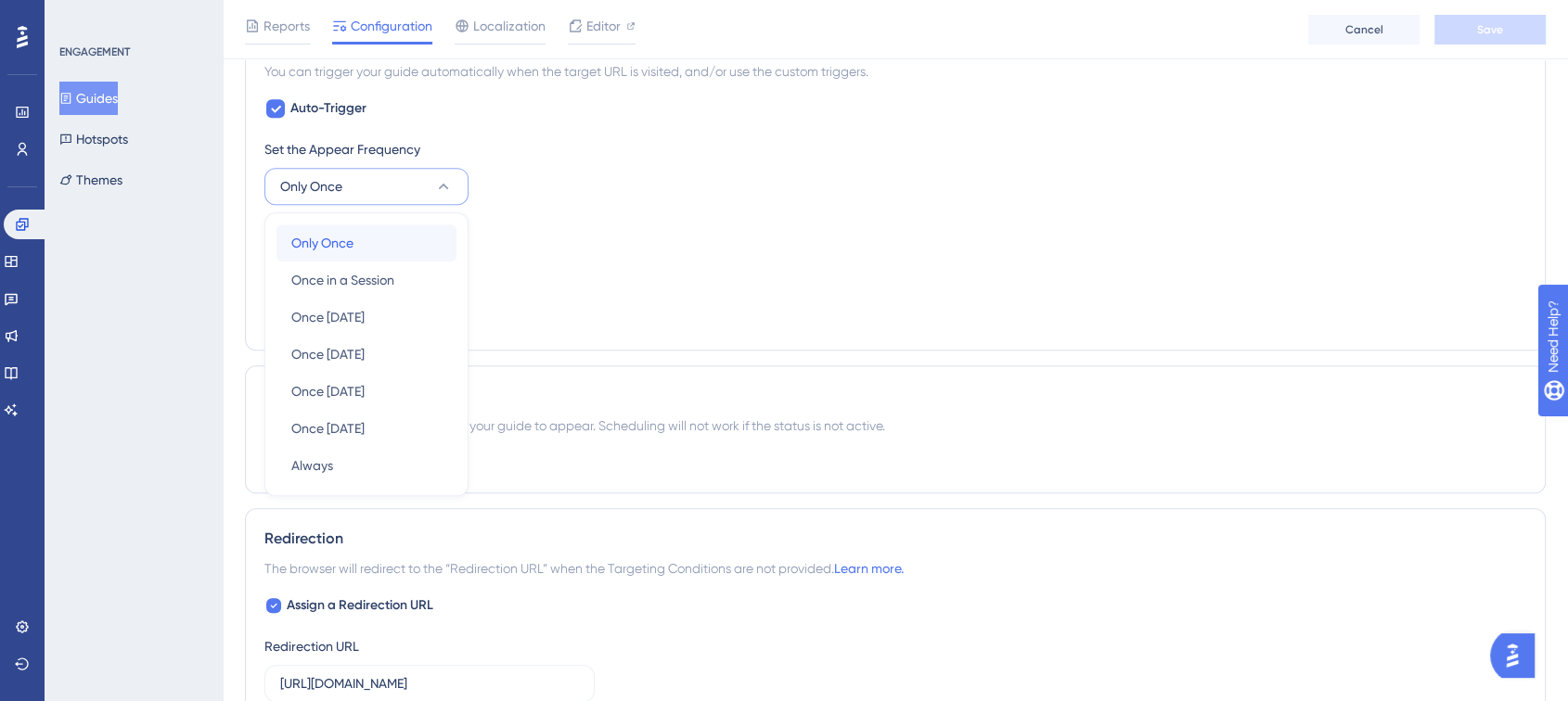
click at [399, 248] on div "Only Once Only Once" at bounding box center [366, 243] width 150 height 38
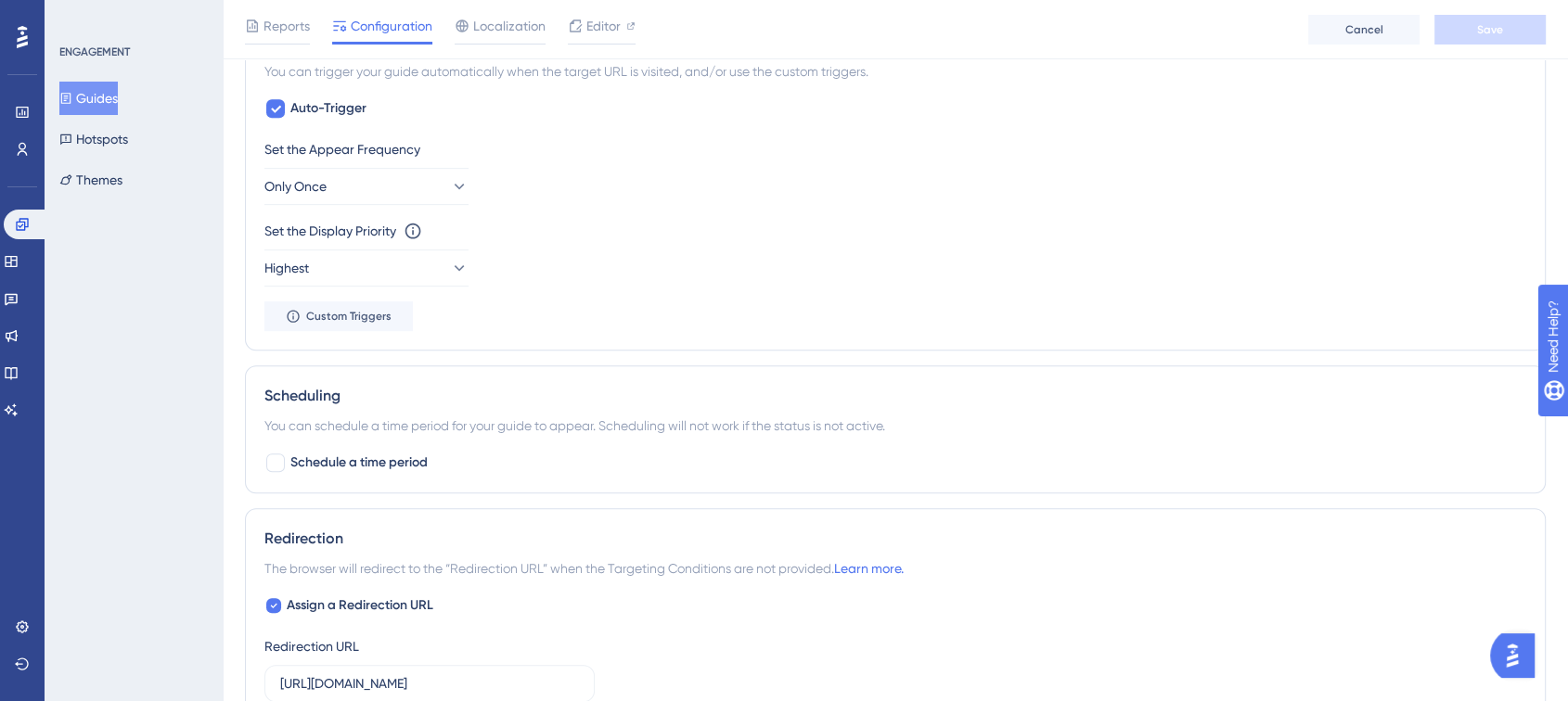
click at [972, 265] on div "Set the Display Priority This option will set the display priority between auto…" at bounding box center [894, 253] width 1261 height 67
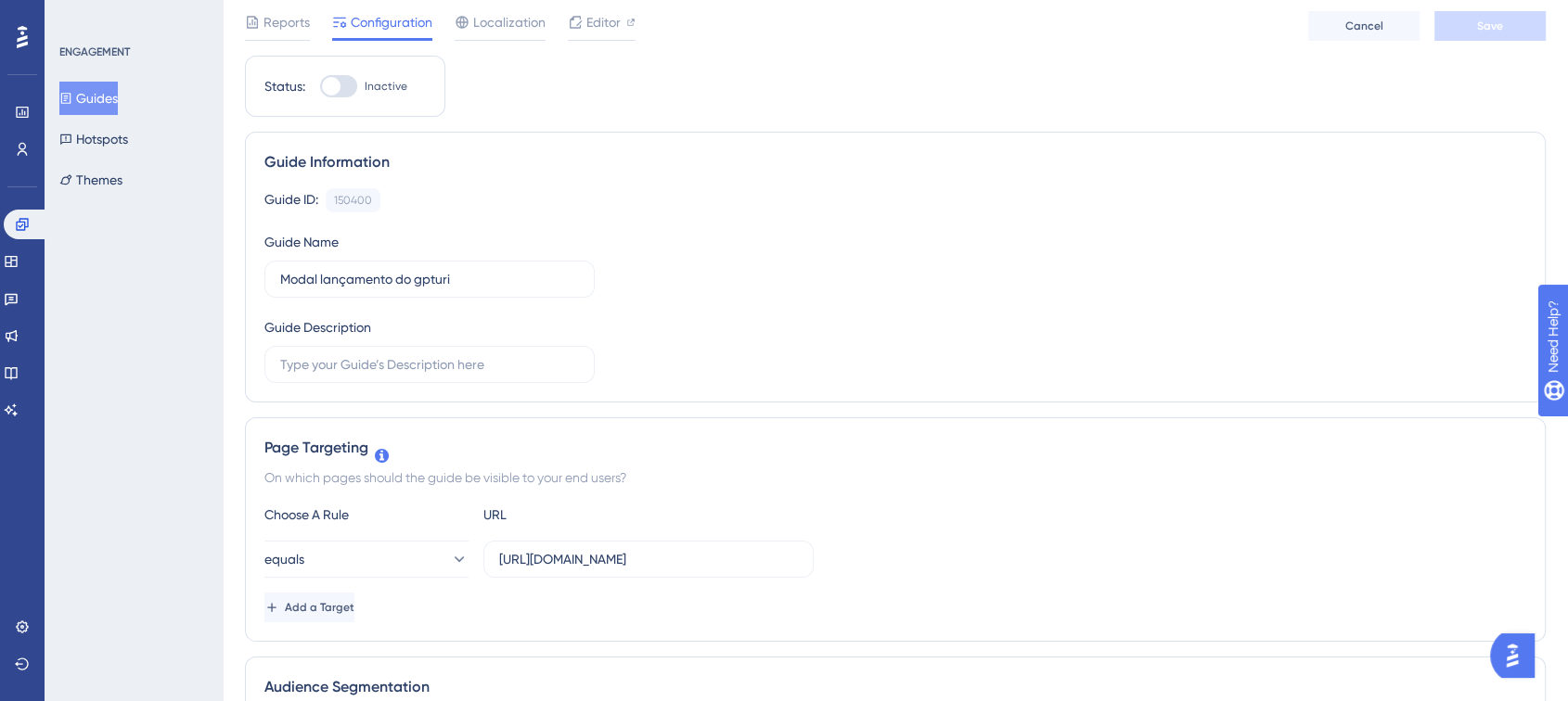
scroll to position [0, 0]
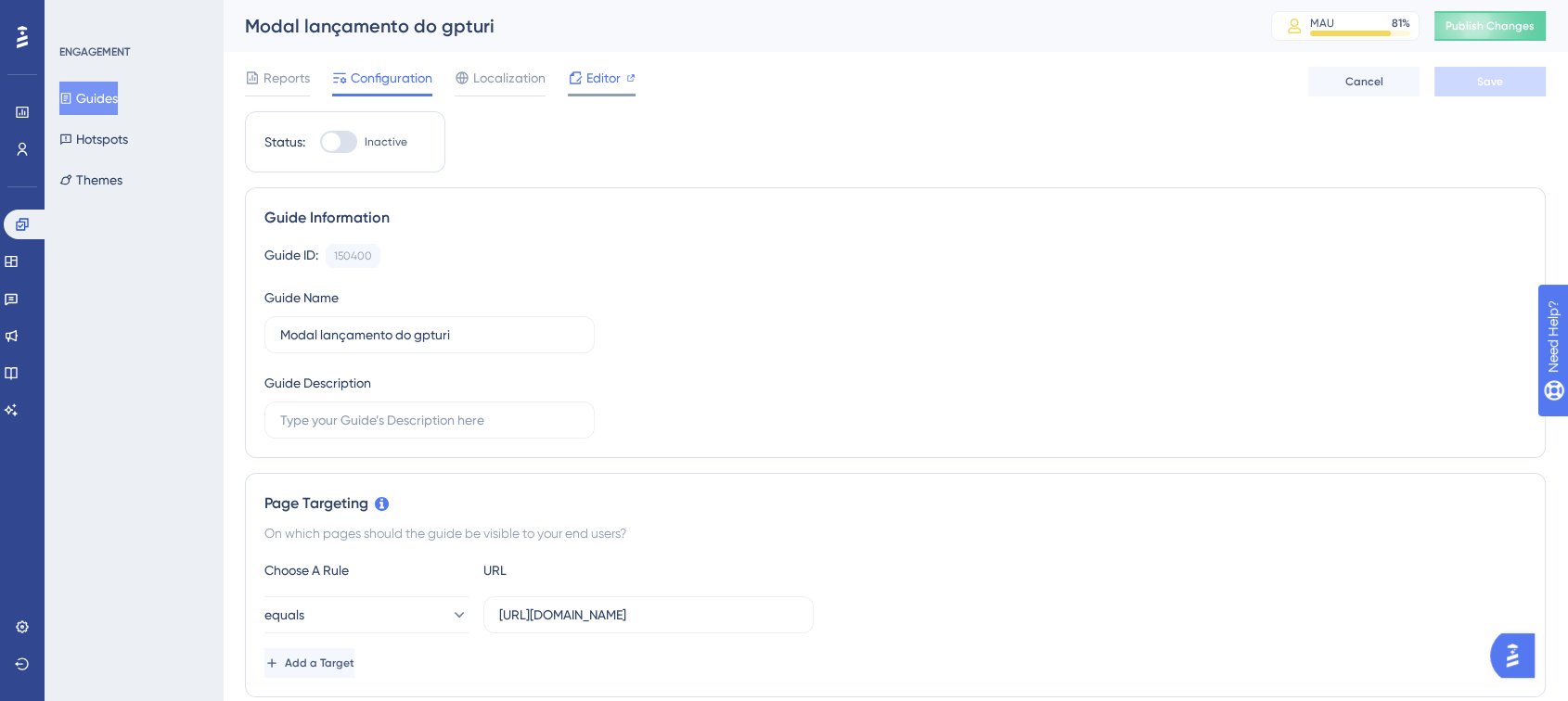
click at [607, 86] on span "Editor" at bounding box center [603, 78] width 35 height 23
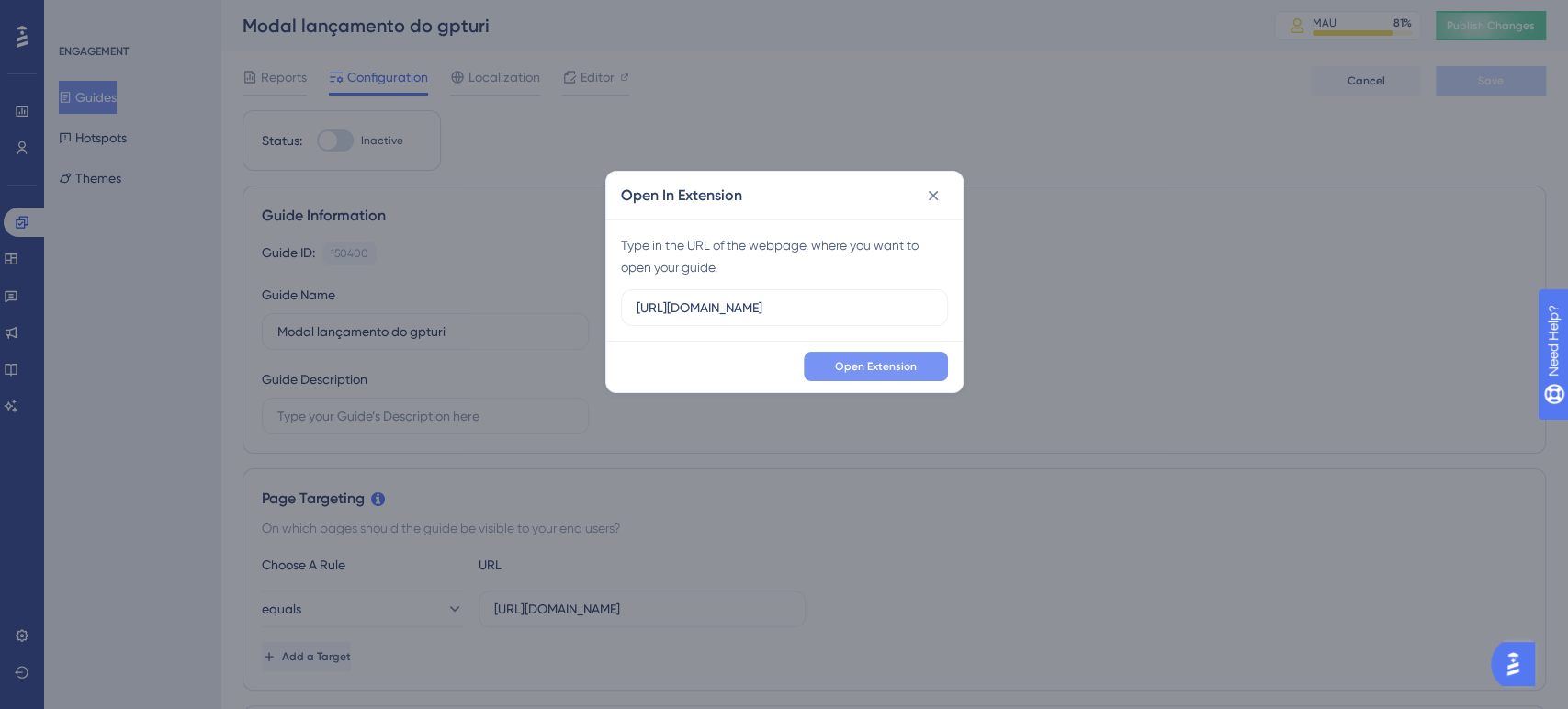
type input "https://app.turivius.com/pesquisa"
click at [857, 372] on span "Open Extension" at bounding box center [875, 366] width 81 height 15
click at [699, 313] on input "text" at bounding box center [784, 307] width 296 height 21
paste input "https://app.turivius.com/pesquisa"
type input "https://app.turivius.com/pesquisa"
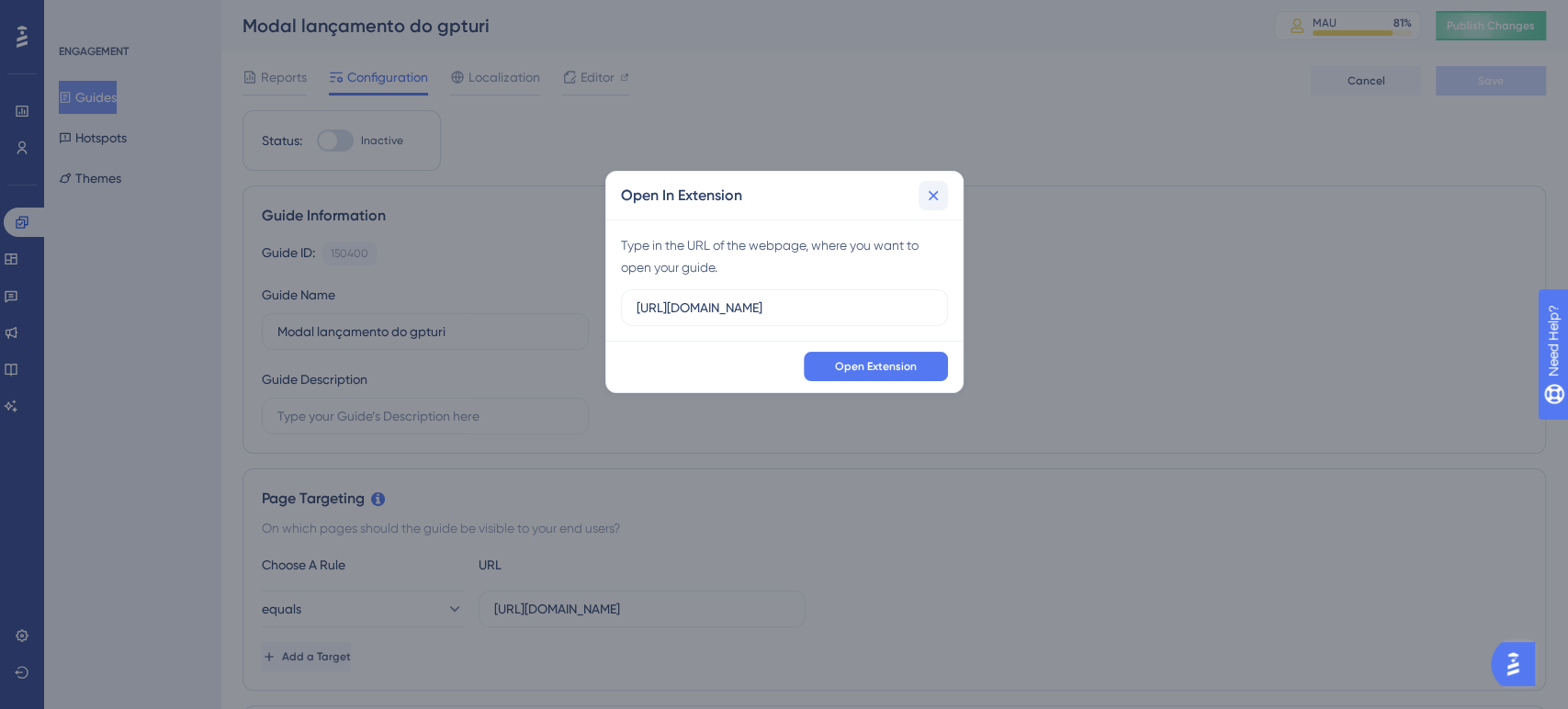
click at [932, 199] on icon at bounding box center [932, 195] width 19 height 19
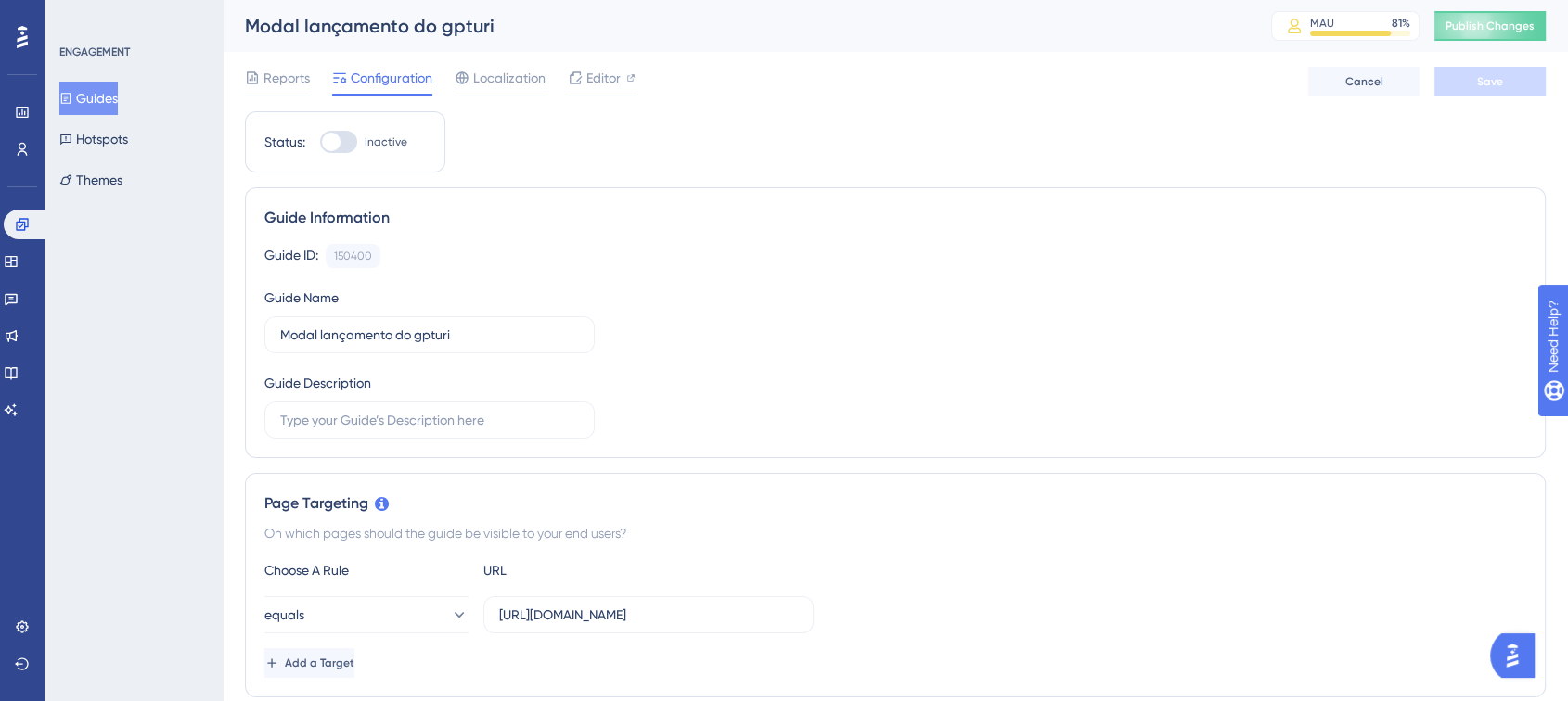
click at [110, 100] on button "Guides" at bounding box center [88, 99] width 58 height 34
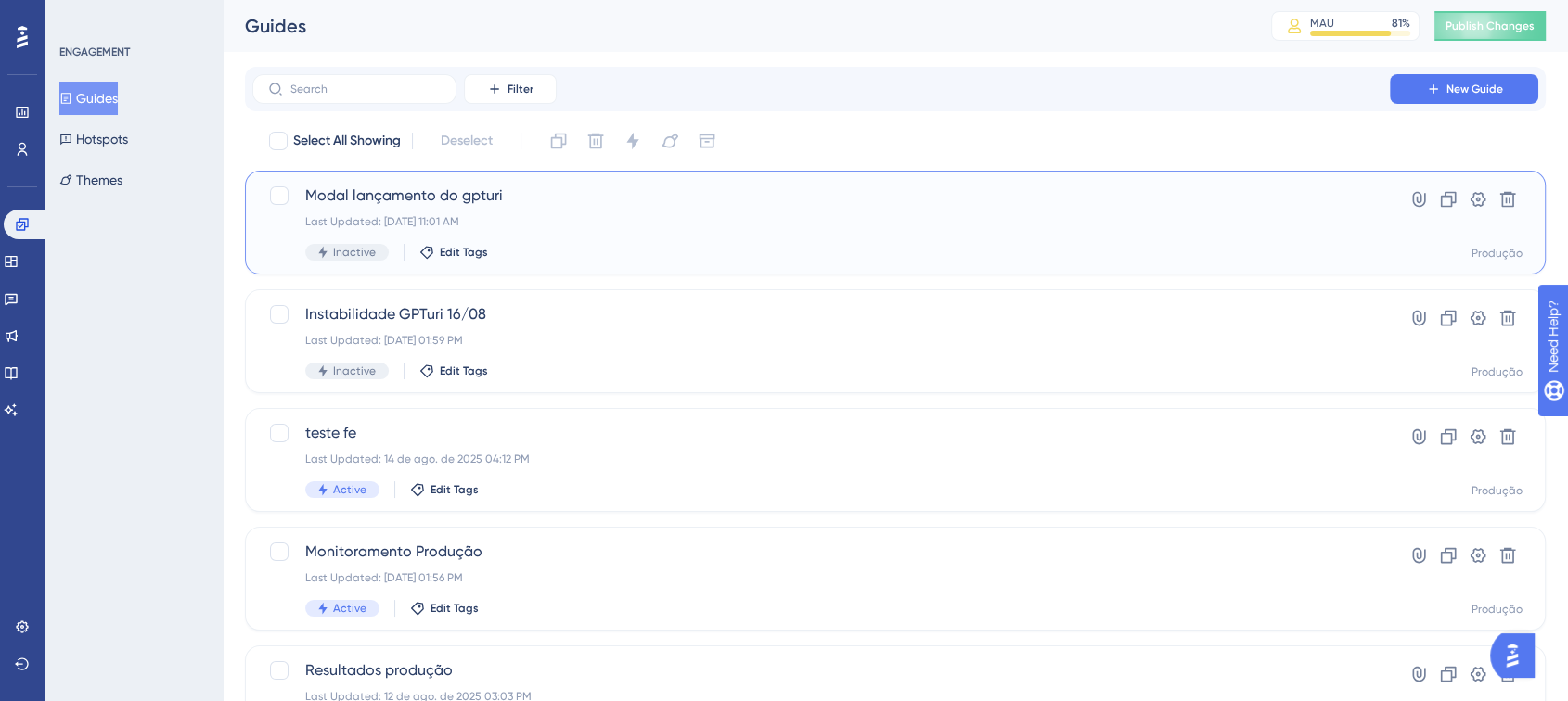
click at [587, 201] on span "Modal lançamento do gpturi" at bounding box center [820, 196] width 1032 height 23
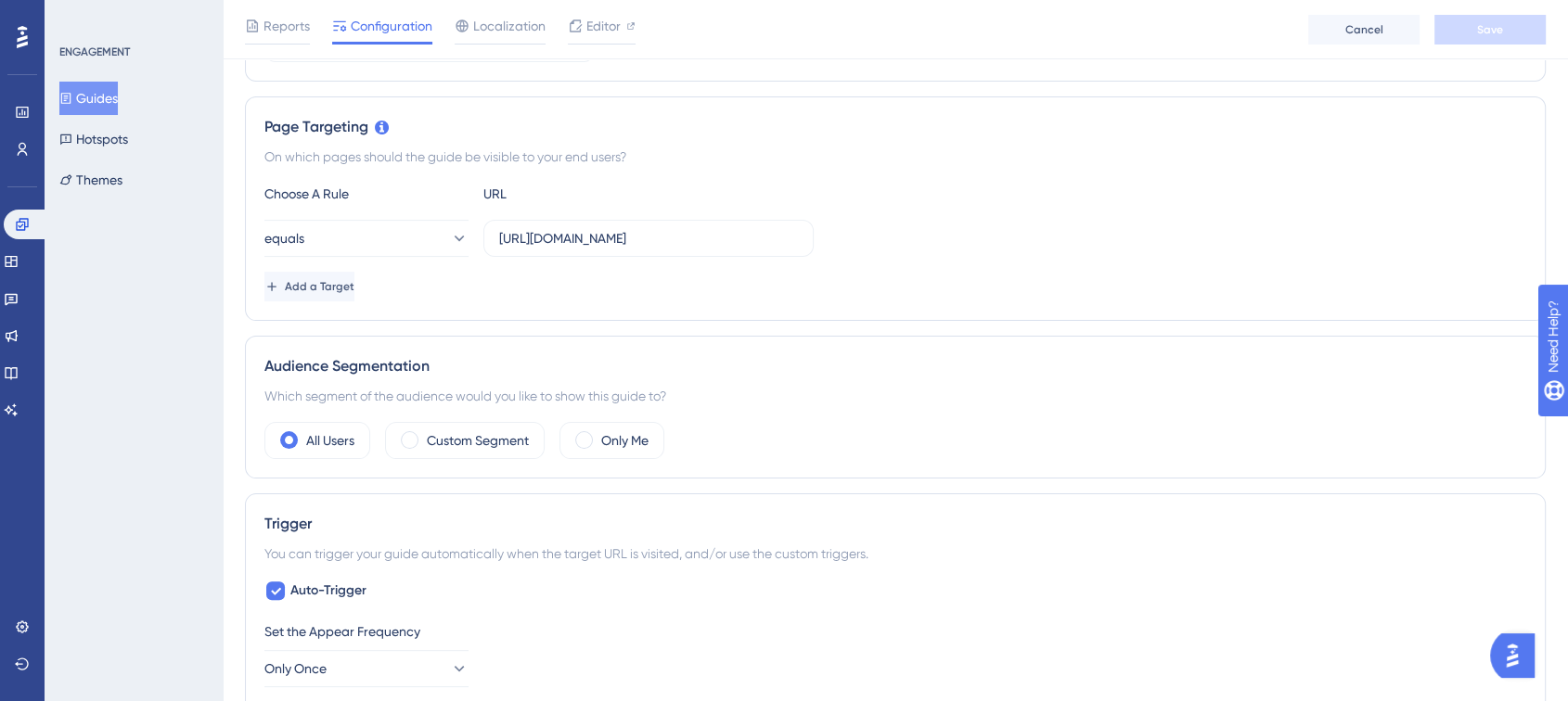
scroll to position [411, 0]
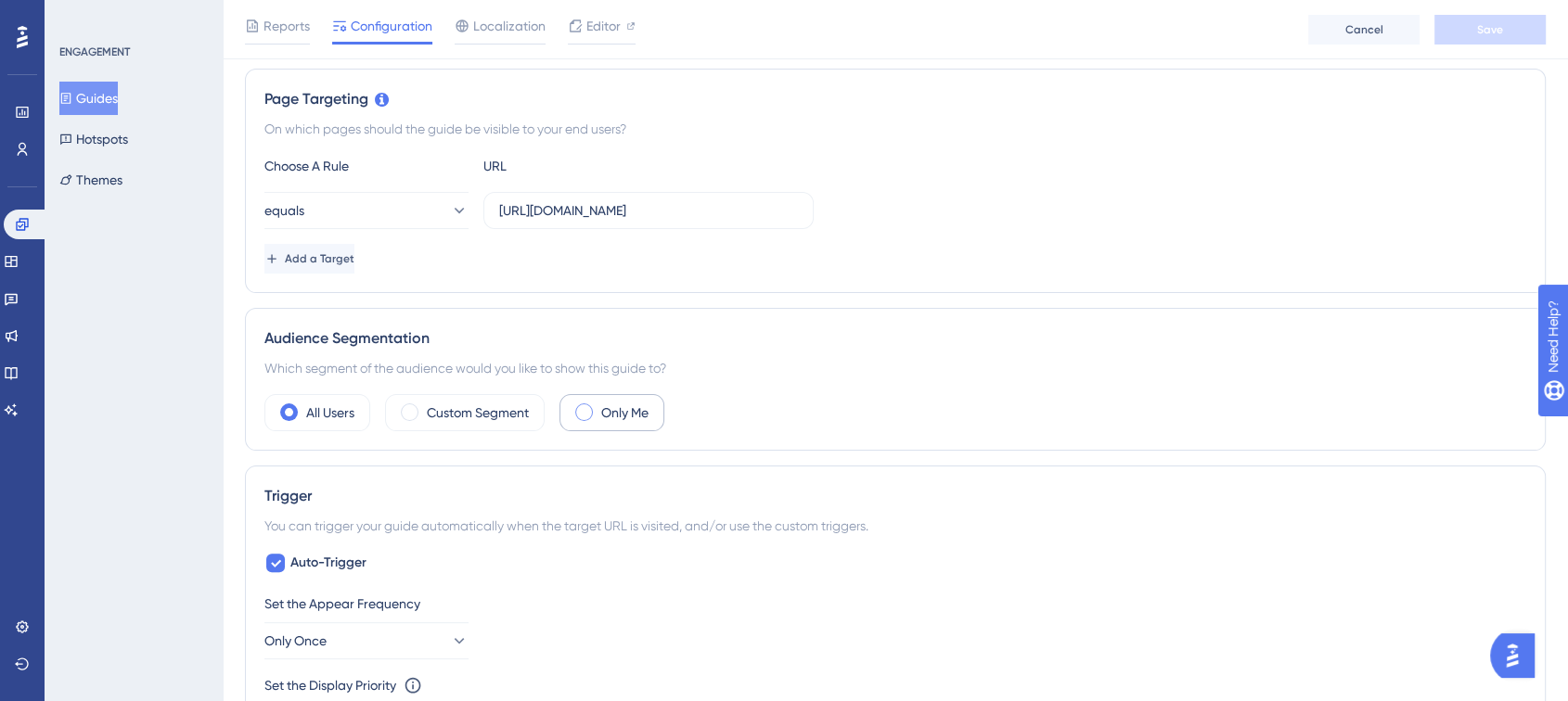
click at [600, 410] on div "Only Me" at bounding box center [611, 412] width 105 height 38
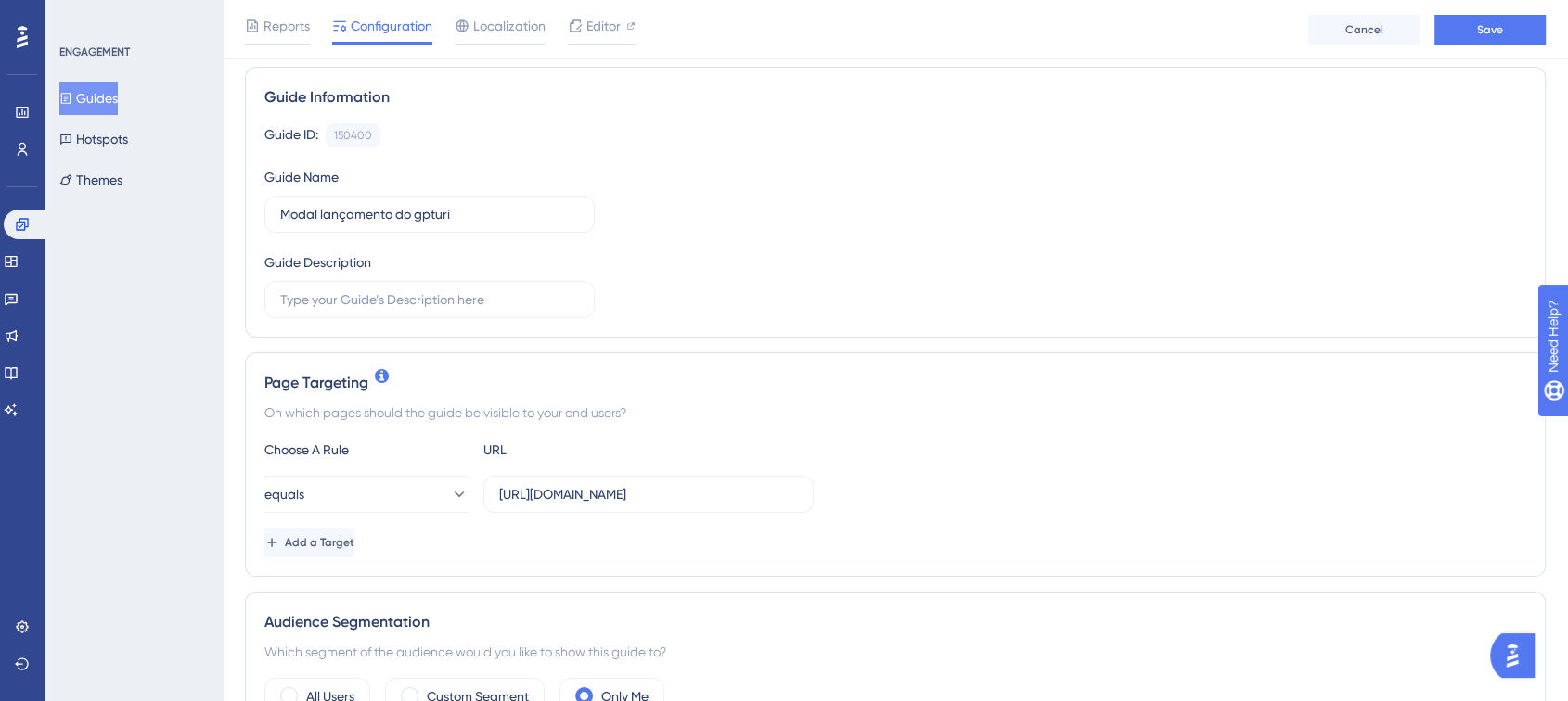
scroll to position [308, 0]
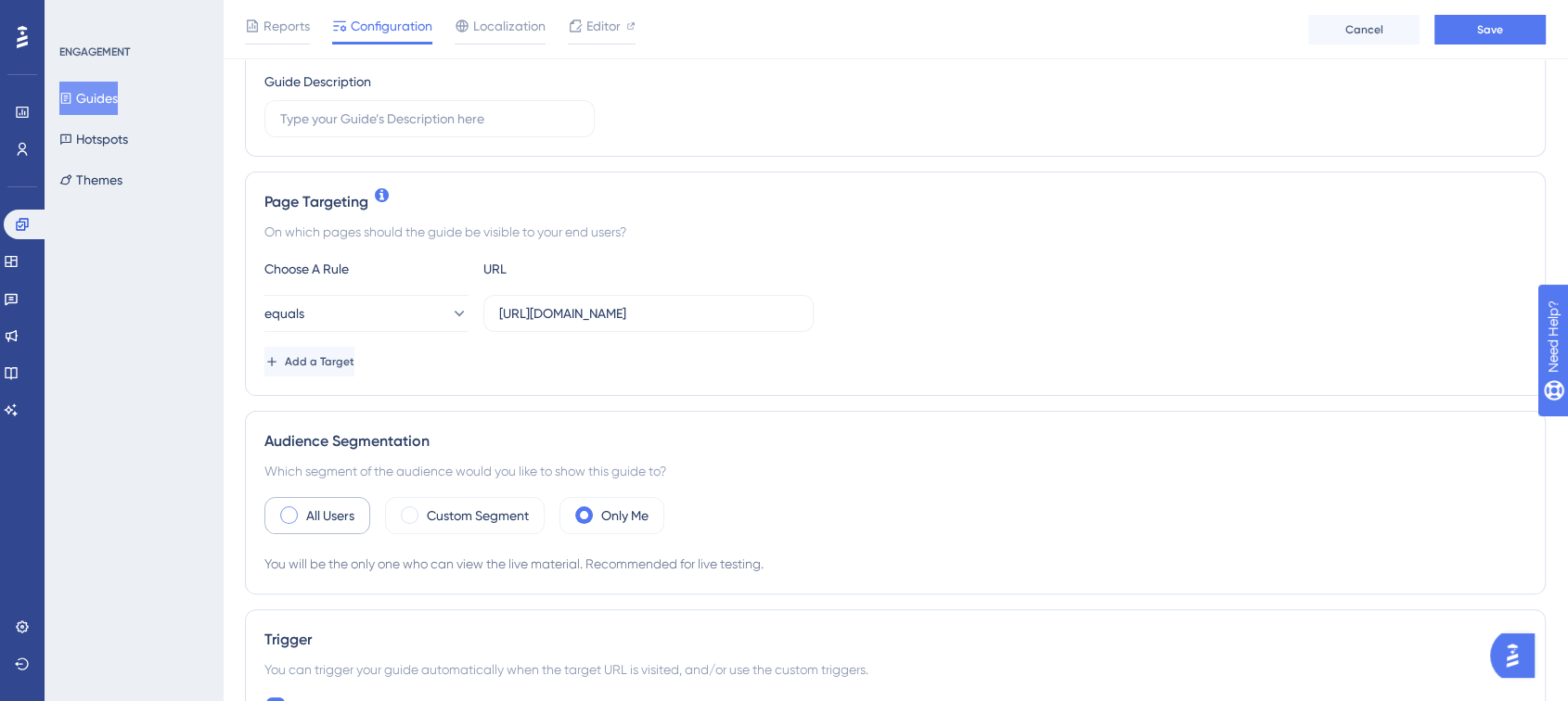
click at [321, 504] on label "All Users" at bounding box center [329, 515] width 48 height 23
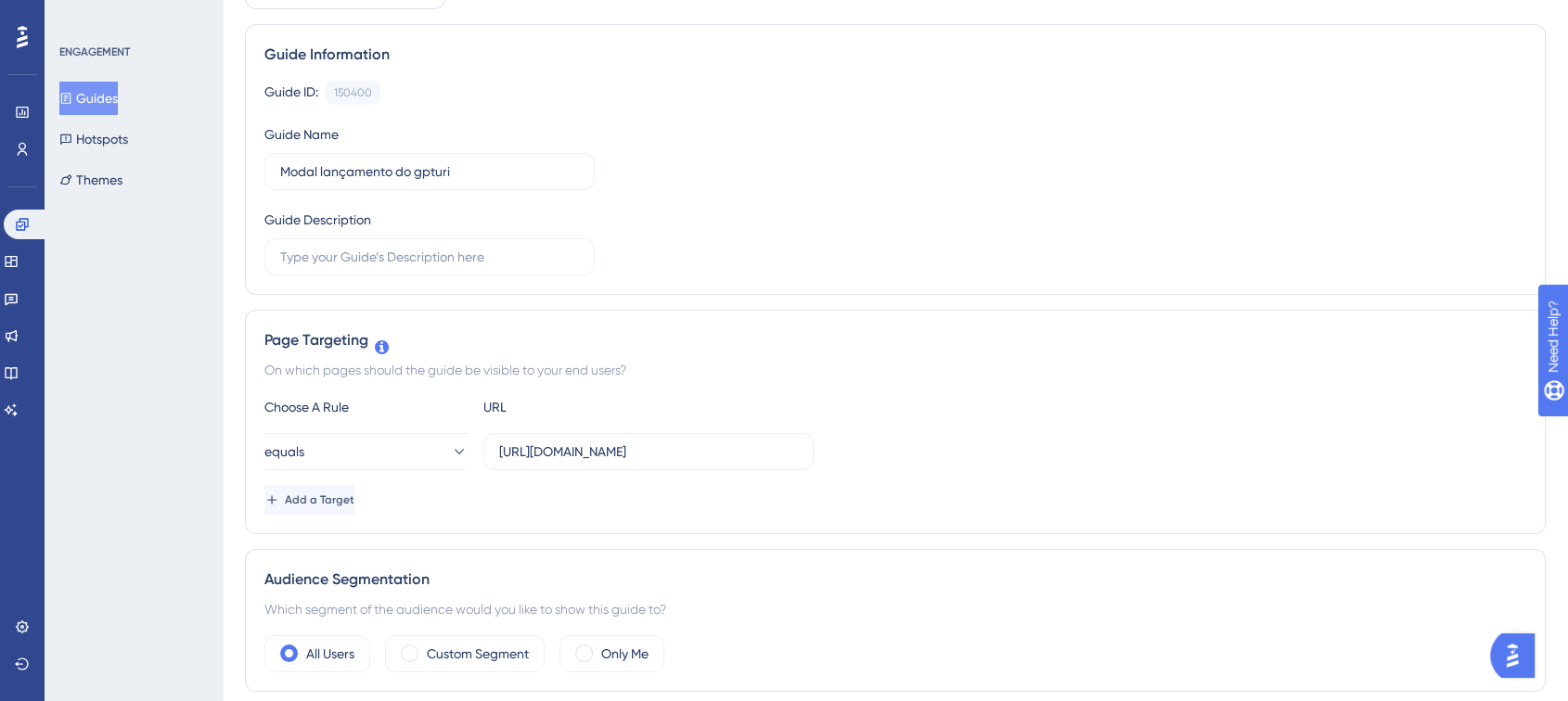
scroll to position [0, 0]
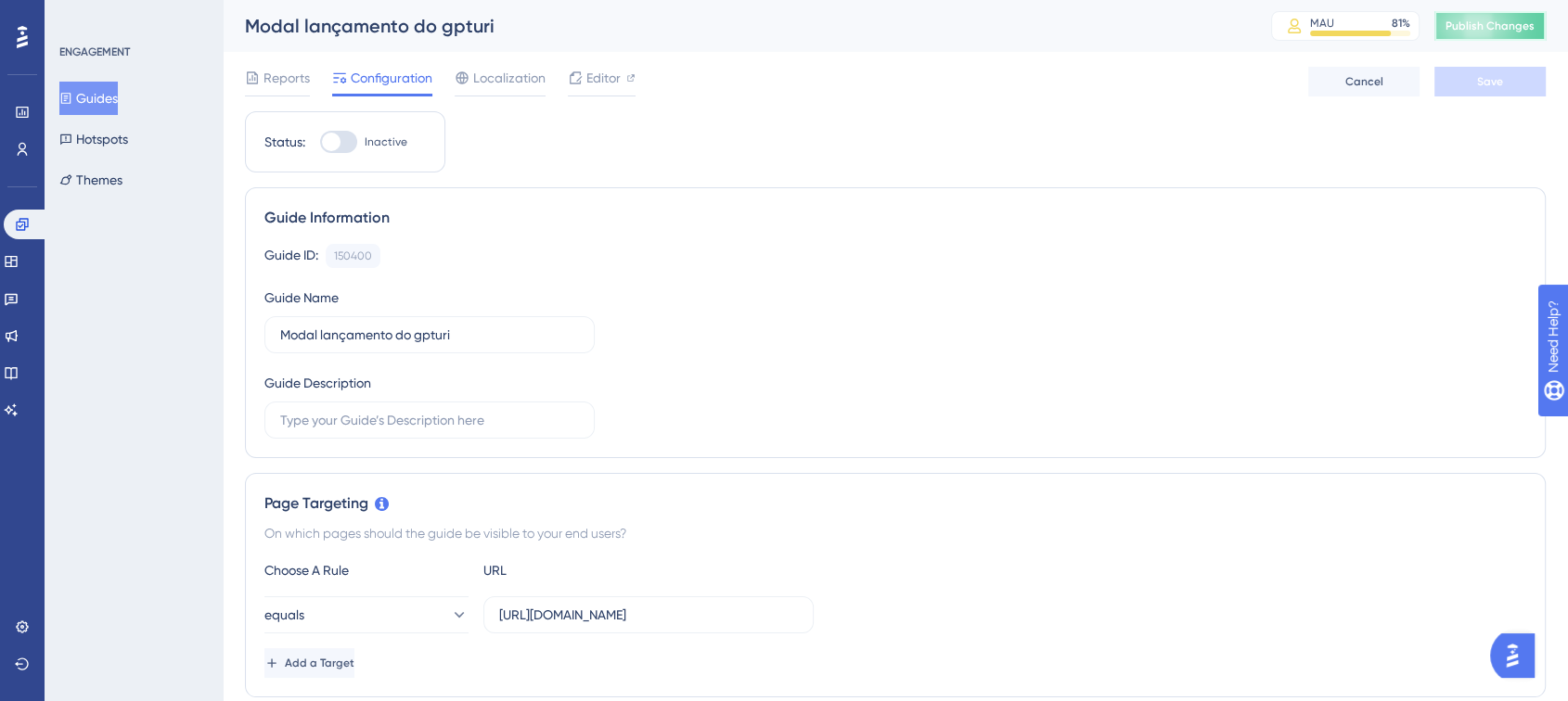
click at [1490, 29] on span "Publish Changes" at bounding box center [1490, 26] width 89 height 15
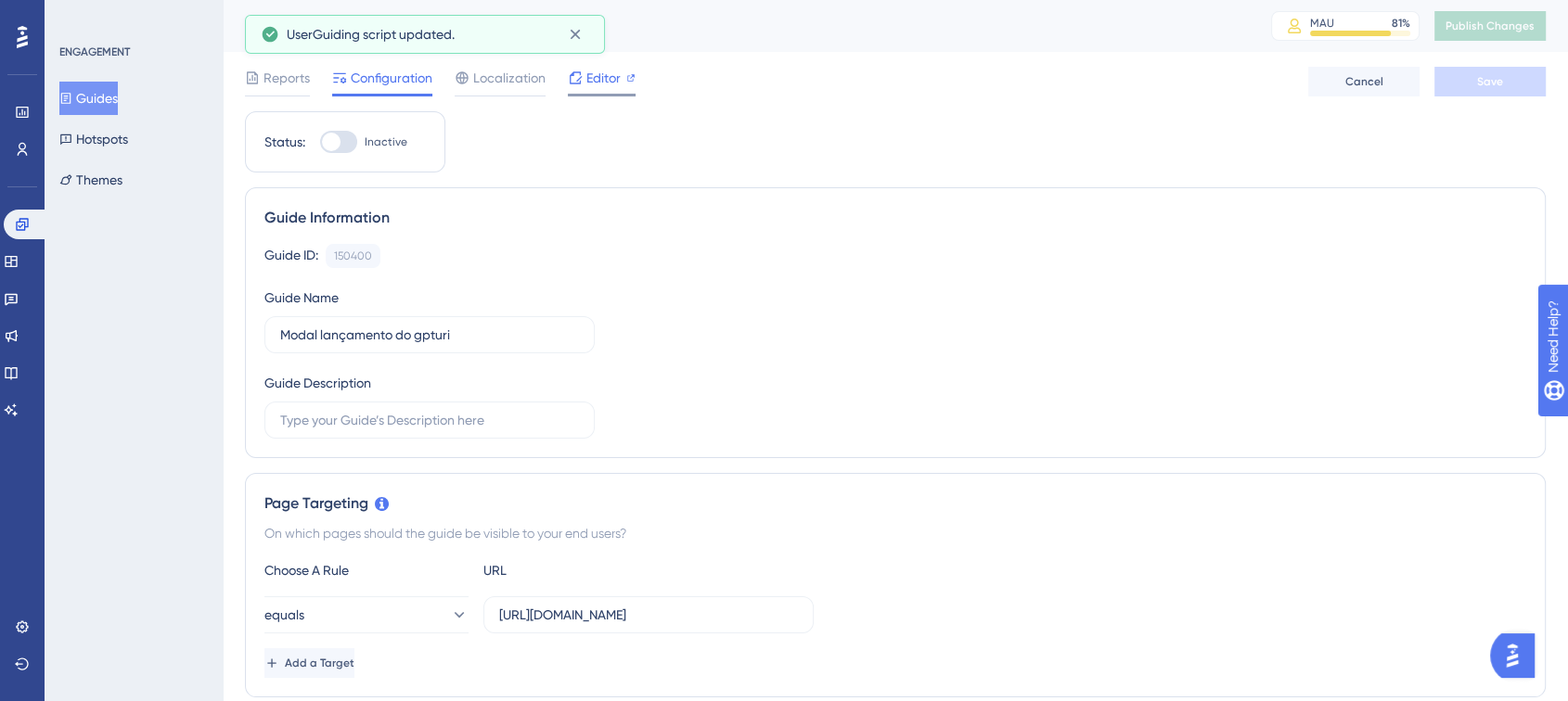
click at [602, 82] on span "Editor" at bounding box center [603, 78] width 35 height 23
